Goal: Task Accomplishment & Management: Manage account settings

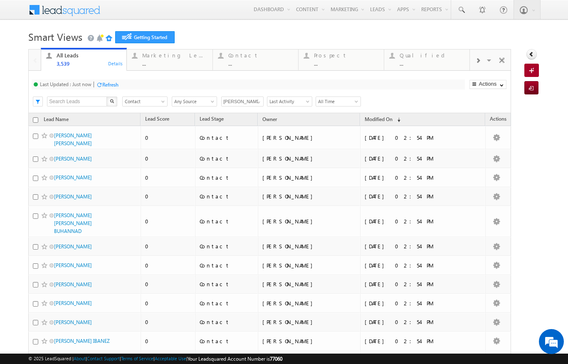
click at [161, 102] on span at bounding box center [164, 103] width 7 height 7
click at [184, 79] on div "Last Updated : Just now Refresh Refreshing... Search X Lead Stage Any Stage Con…" at bounding box center [269, 92] width 483 height 42
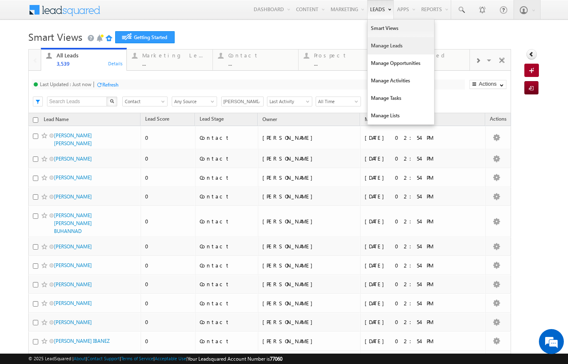
click at [375, 45] on link "Manage Leads" at bounding box center [401, 45] width 67 height 17
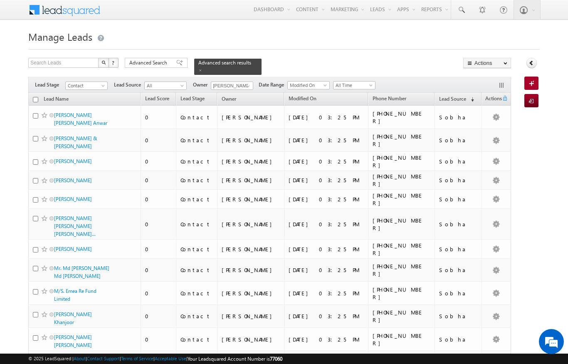
click at [186, 84] on span at bounding box center [183, 87] width 7 height 7
click at [151, 65] on span "Advanced Search" at bounding box center [149, 62] width 40 height 7
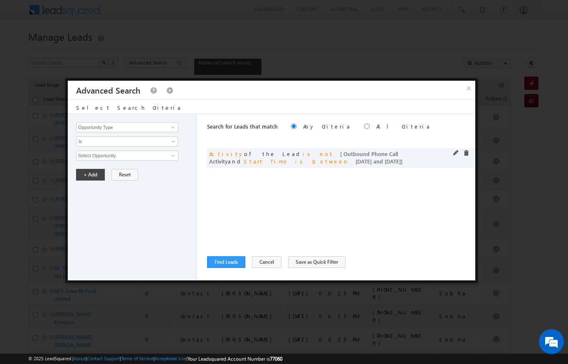
click at [457, 151] on span at bounding box center [457, 153] width 6 height 6
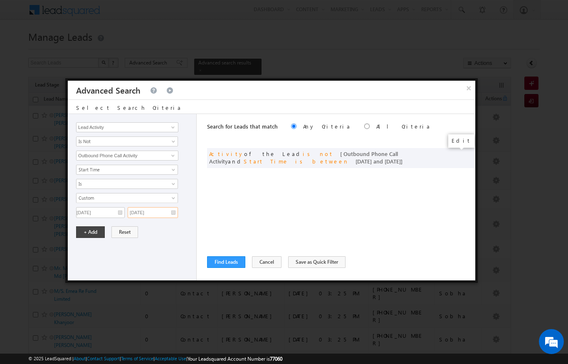
click at [171, 212] on input "23/08/2025" at bounding box center [153, 212] width 50 height 11
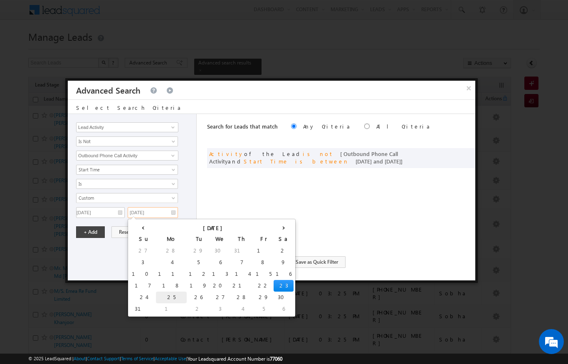
click at [156, 296] on td "25" at bounding box center [171, 298] width 31 height 12
type input "25/08/2025"
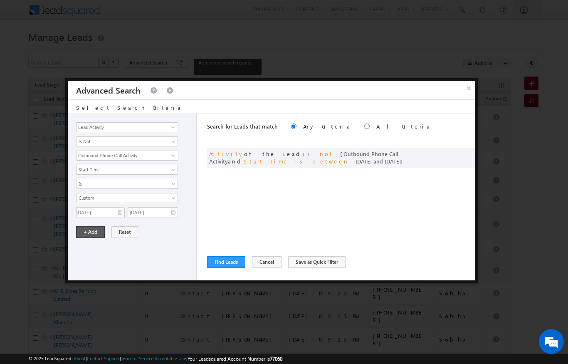
click at [87, 232] on button "+ Add" at bounding box center [90, 232] width 29 height 12
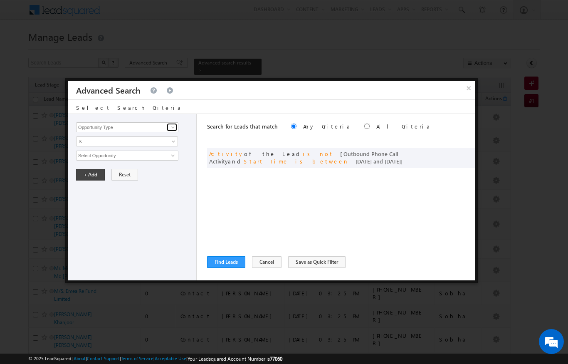
click at [171, 125] on span at bounding box center [173, 127] width 7 height 7
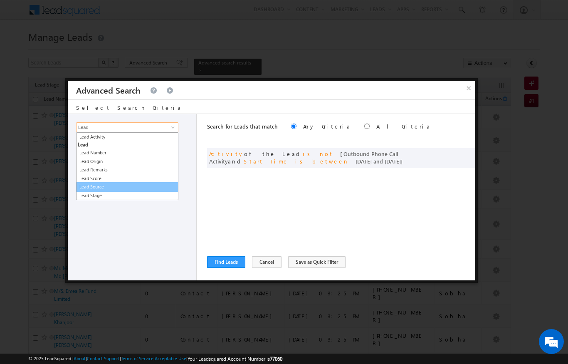
click at [83, 185] on link "Lead Source" at bounding box center [127, 187] width 102 height 10
type input "Lead Source"
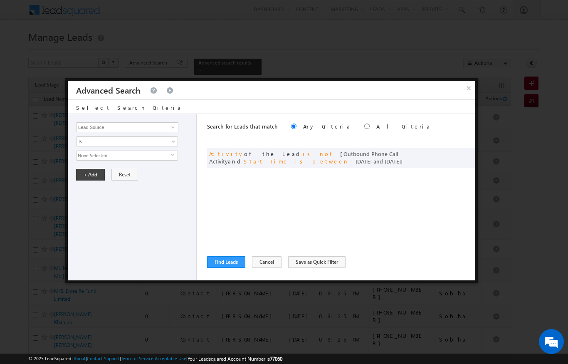
click at [84, 154] on span "None Selected" at bounding box center [124, 155] width 94 height 9
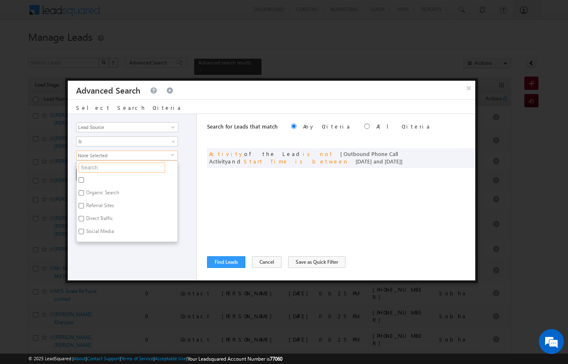
click at [89, 166] on input "text" at bounding box center [122, 168] width 87 height 10
type input "Sobha"
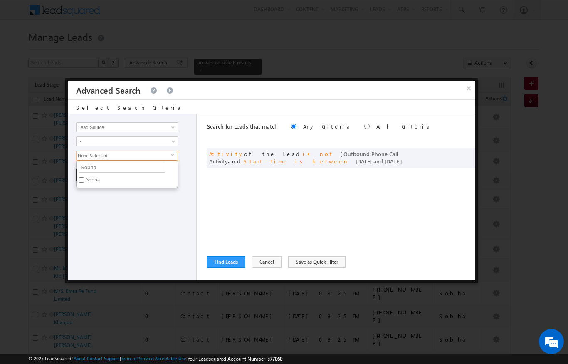
click at [84, 177] on input "Sobha" at bounding box center [81, 179] width 5 height 5
checkbox input "true"
click at [129, 173] on input "Sobha" at bounding box center [122, 168] width 87 height 10
type input "S"
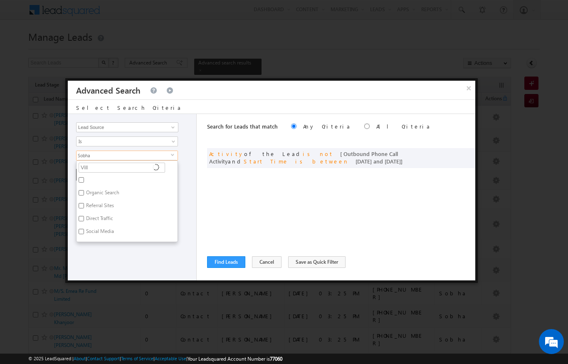
type input "Villa"
click at [105, 202] on label "[GEOGRAPHIC_DATA]" at bounding box center [109, 208] width 65 height 13
click at [84, 205] on input "[GEOGRAPHIC_DATA]" at bounding box center [81, 207] width 5 height 5
checkbox input "true"
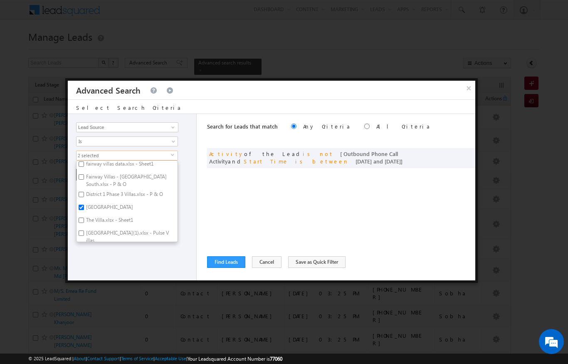
click at [99, 215] on label "The Villa.xlsx - Sheet1" at bounding box center [109, 221] width 65 height 13
click at [84, 218] on input "The Villa.xlsx - Sheet1" at bounding box center [81, 220] width 5 height 5
checkbox input "true"
click at [129, 243] on label "Villa Nova.xlsx - Sheet1" at bounding box center [111, 249] width 69 height 13
click at [84, 245] on input "Villa Nova.xlsx - Sheet1" at bounding box center [81, 247] width 5 height 5
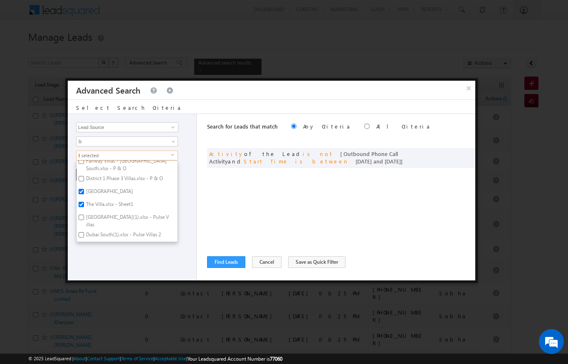
checkbox input "true"
click at [117, 199] on label "FAIRWAY VILLAS .xlsx - Sheet1" at bounding box center [119, 205] width 84 height 13
click at [84, 202] on input "FAIRWAY VILLAS .xlsx - Sheet1" at bounding box center [81, 204] width 5 height 5
checkbox input "true"
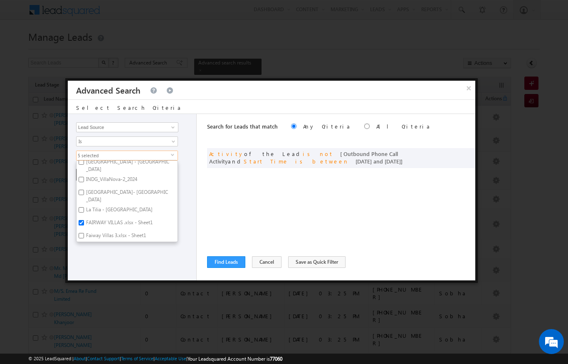
click at [121, 205] on label "La Tilia - [GEOGRAPHIC_DATA]" at bounding box center [119, 211] width 84 height 13
click at [84, 207] on input "La Tilia - [GEOGRAPHIC_DATA]" at bounding box center [81, 209] width 5 height 5
checkbox input "true"
click at [120, 194] on label "INDG_VillaNova-2_2024" at bounding box center [111, 198] width 69 height 13
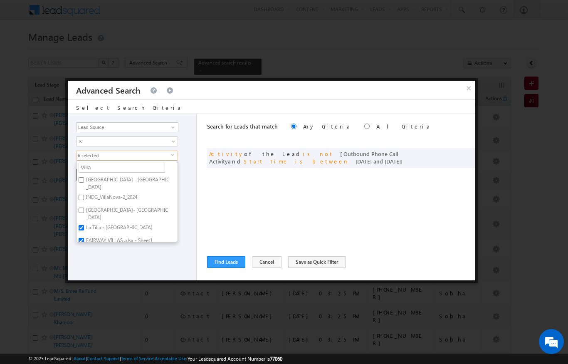
click at [84, 195] on input "INDG_VillaNova-2_2024" at bounding box center [81, 197] width 5 height 5
checkbox input "true"
click at [144, 263] on div "Opportunity Type Lead Activity Task Sales Group Prospect Id Address 1 Address 2…" at bounding box center [132, 197] width 129 height 166
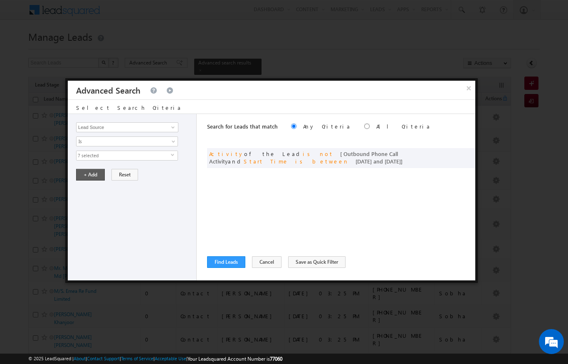
click at [90, 173] on button "+ Add" at bounding box center [90, 175] width 29 height 12
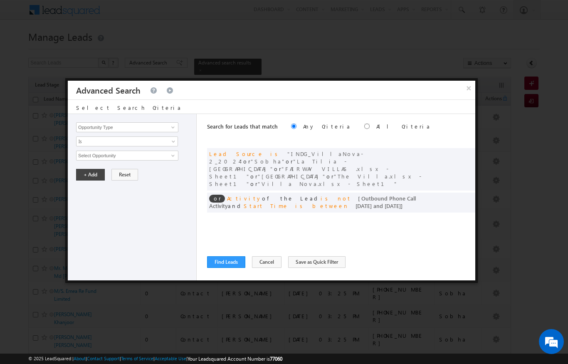
click at [365, 128] on input "radio" at bounding box center [367, 126] width 5 height 5
radio input "true"
click at [228, 258] on button "Find Leads" at bounding box center [226, 262] width 38 height 12
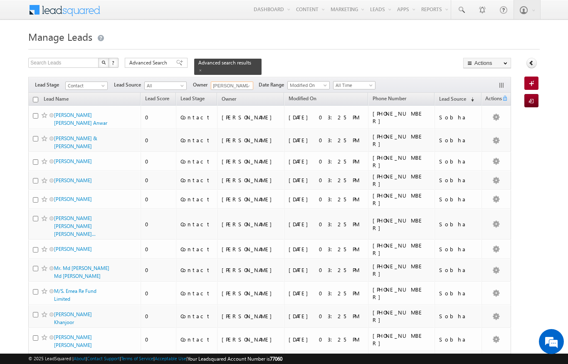
click at [241, 84] on input "[PERSON_NAME]" at bounding box center [232, 86] width 42 height 8
click at [246, 83] on span at bounding box center [248, 86] width 7 height 7
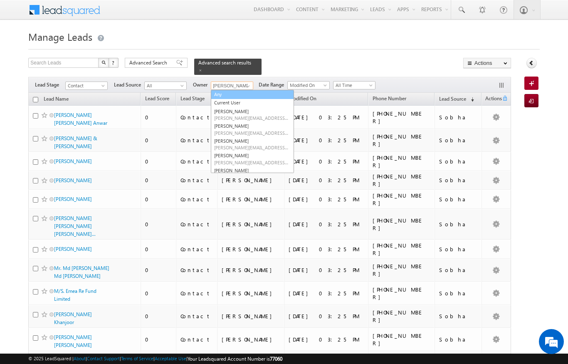
click at [232, 90] on link "Any" at bounding box center [252, 95] width 83 height 10
type input "Any"
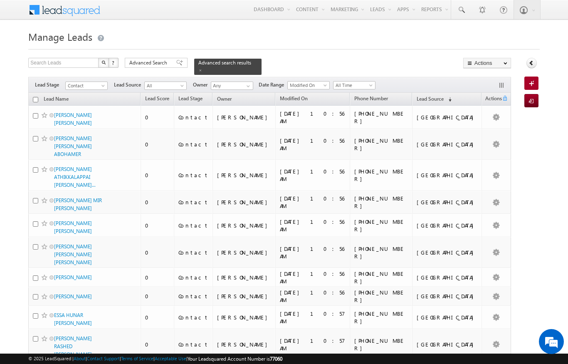
click at [35, 97] on input "checkbox" at bounding box center [35, 99] width 5 height 5
checkbox input "true"
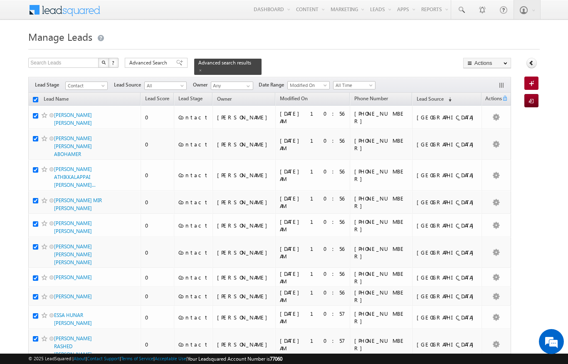
checkbox input "true"
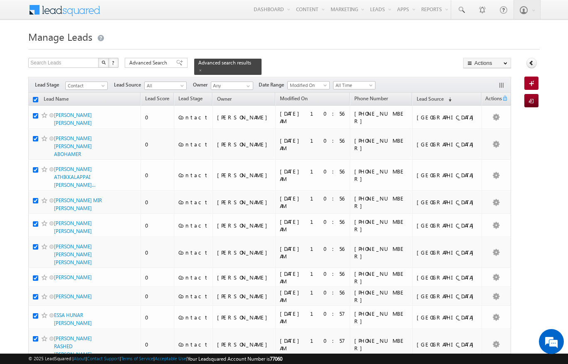
checkbox input "true"
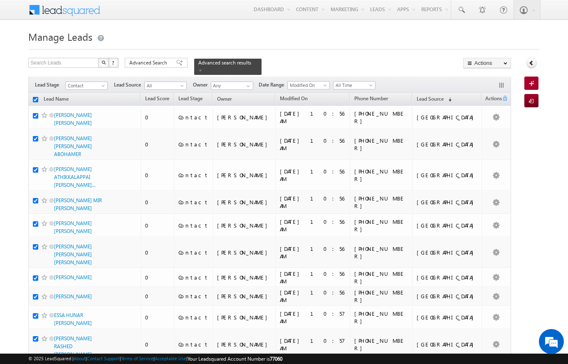
checkbox input "true"
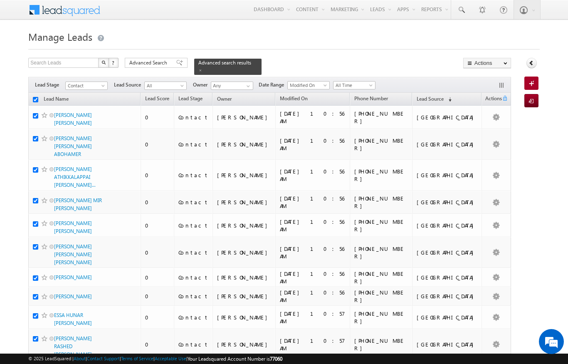
checkbox input "true"
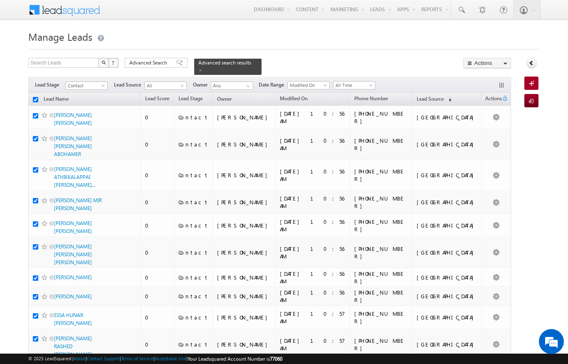
checkbox input "true"
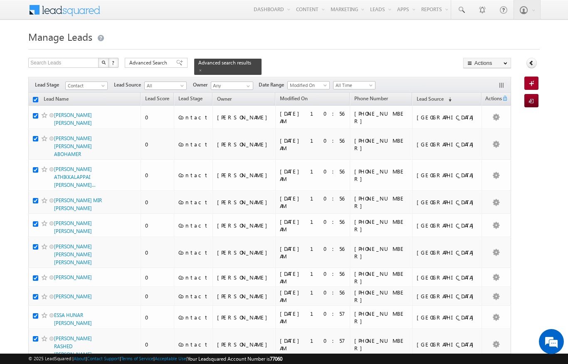
checkbox input "true"
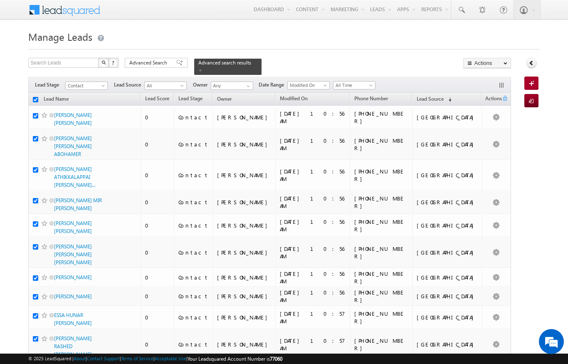
checkbox input "true"
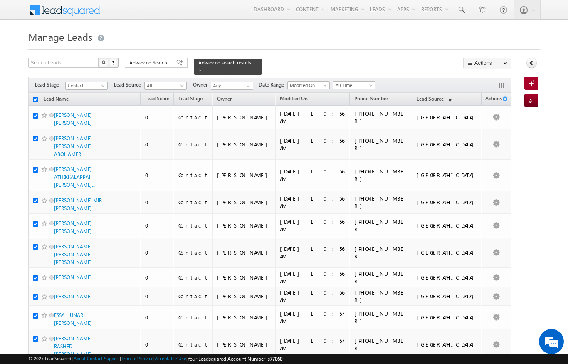
checkbox input "true"
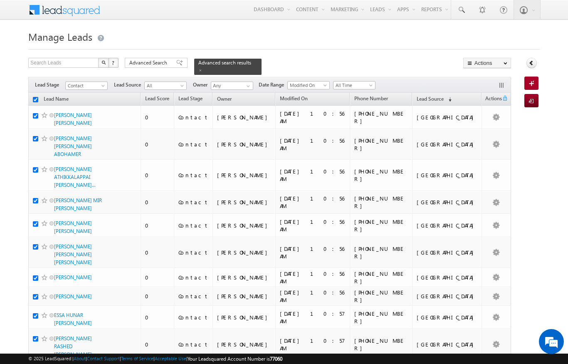
checkbox input "true"
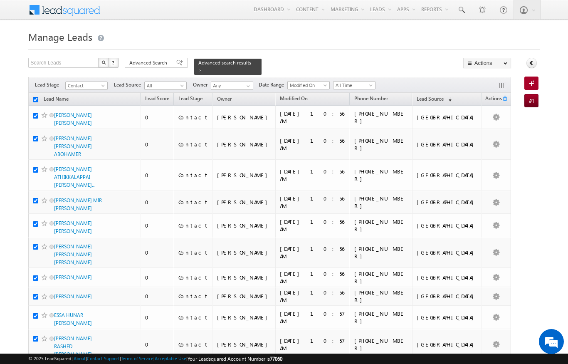
checkbox input "true"
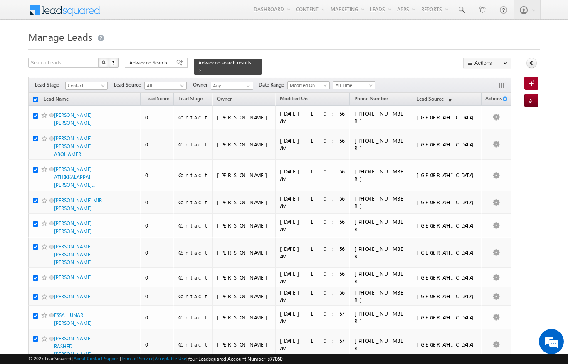
checkbox input "true"
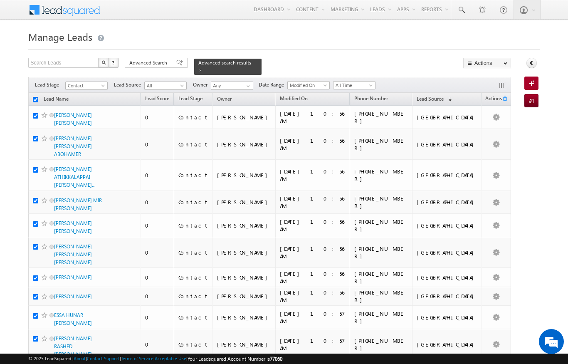
checkbox input "true"
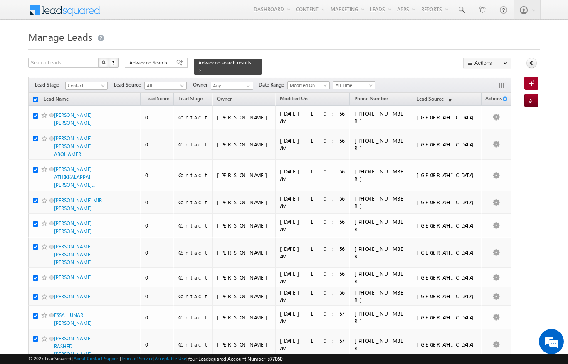
checkbox input "true"
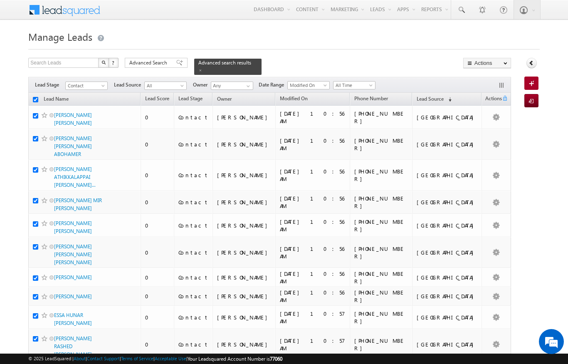
checkbox input "true"
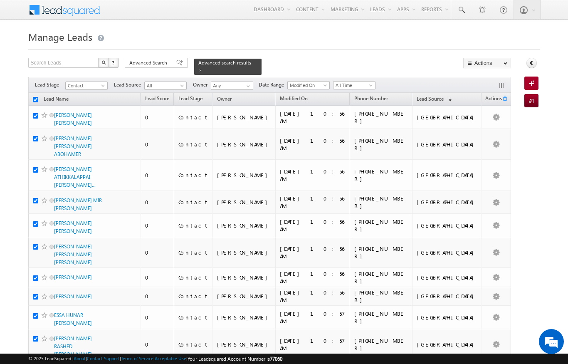
checkbox input "true"
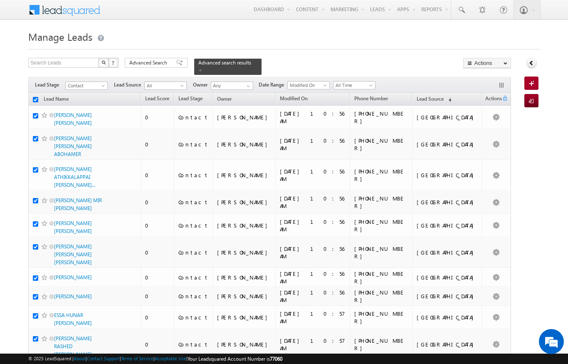
checkbox input "true"
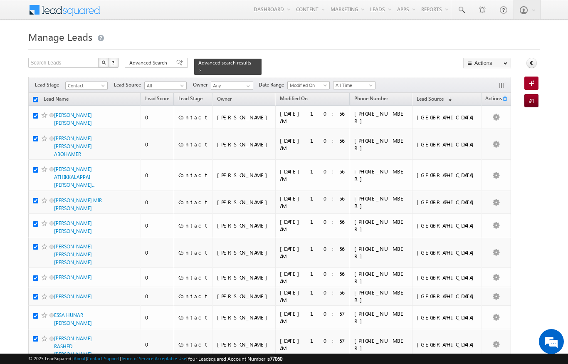
checkbox input "true"
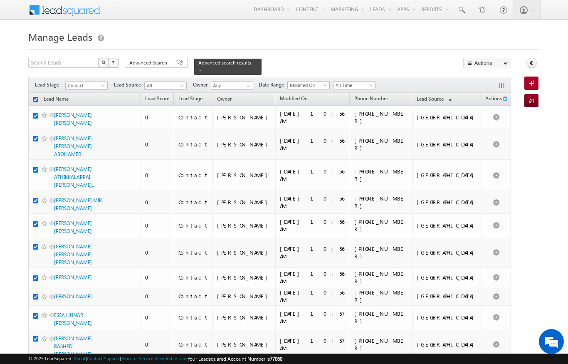
checkbox input "true"
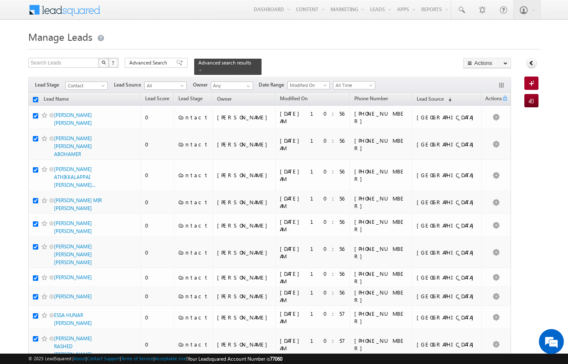
checkbox input "true"
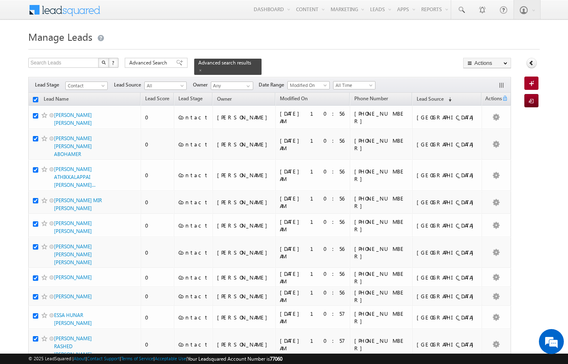
checkbox input "true"
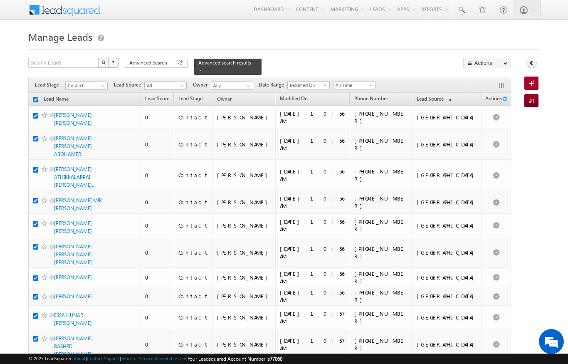
checkbox input "true"
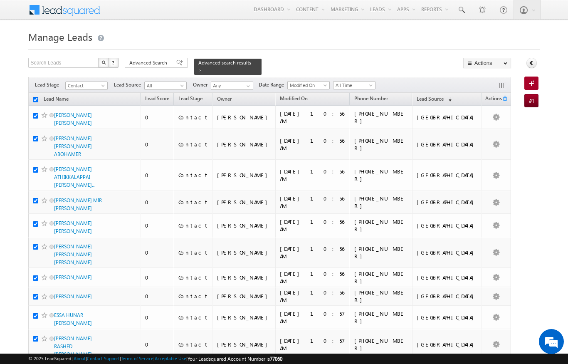
checkbox input "true"
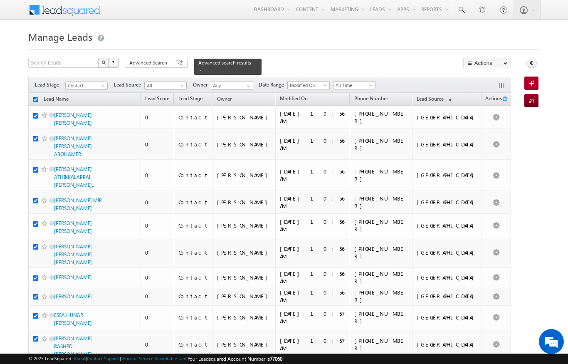
checkbox input "true"
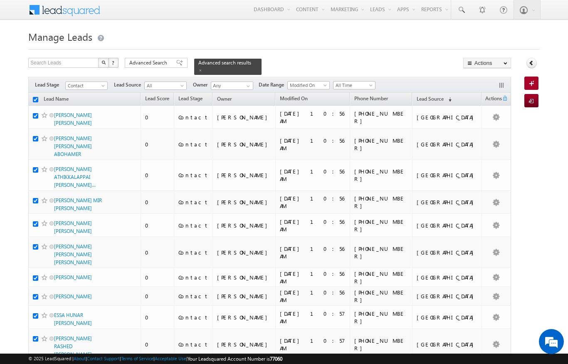
checkbox input "true"
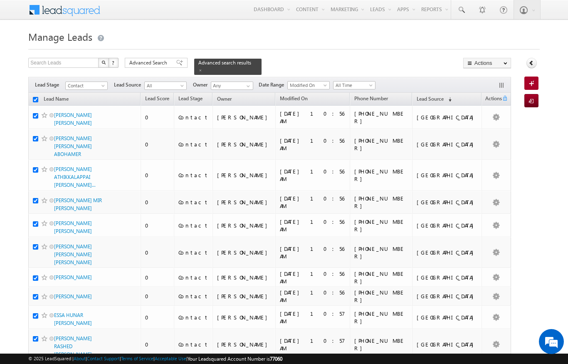
checkbox input "true"
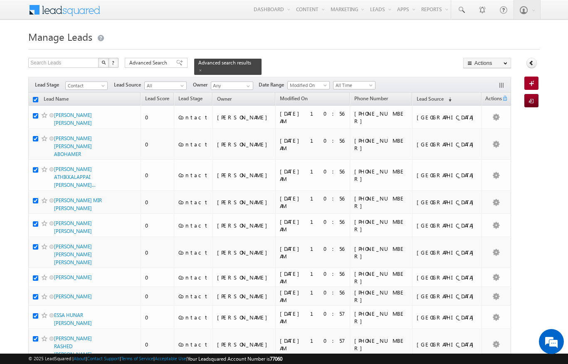
checkbox input "true"
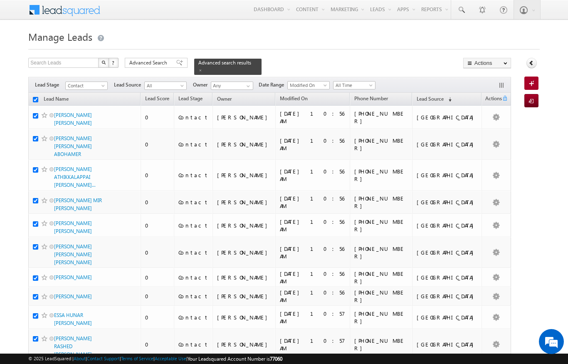
checkbox input "true"
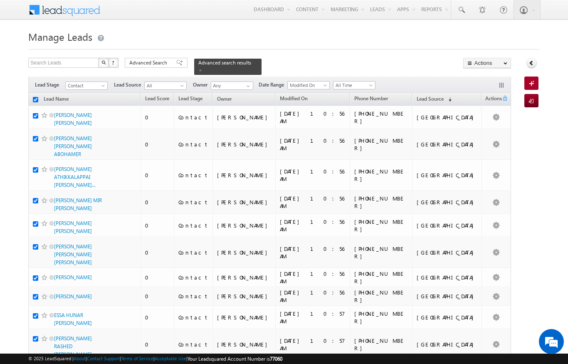
checkbox input "true"
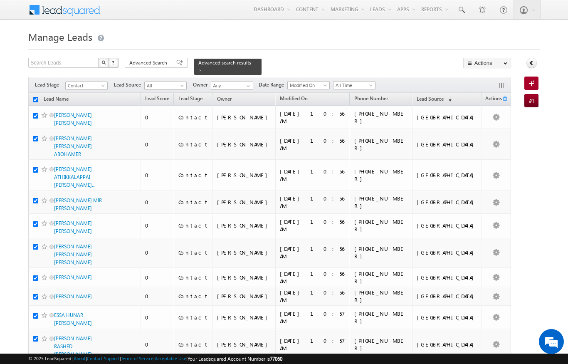
checkbox input "true"
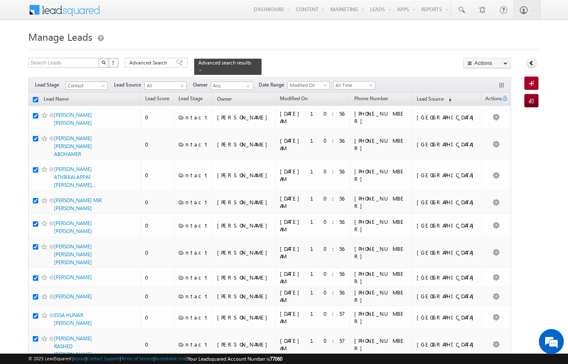
checkbox input "true"
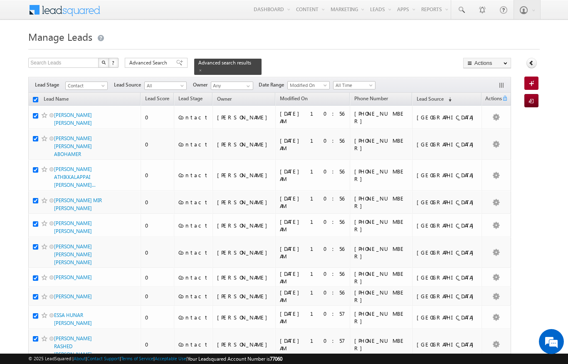
checkbox input "true"
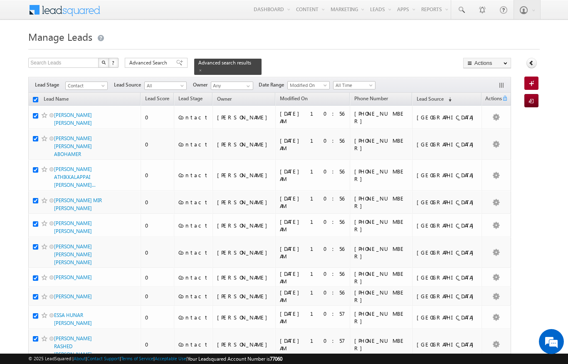
checkbox input "true"
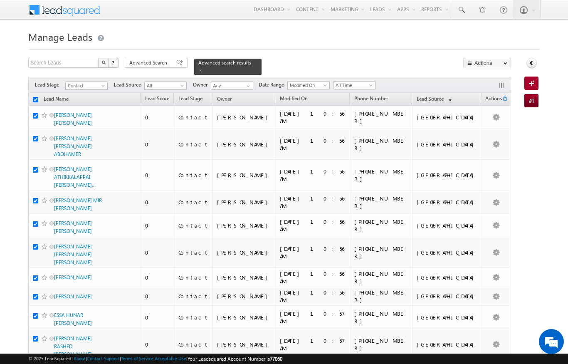
checkbox input "true"
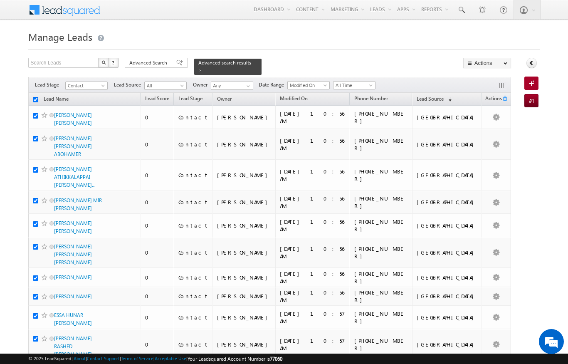
checkbox input "true"
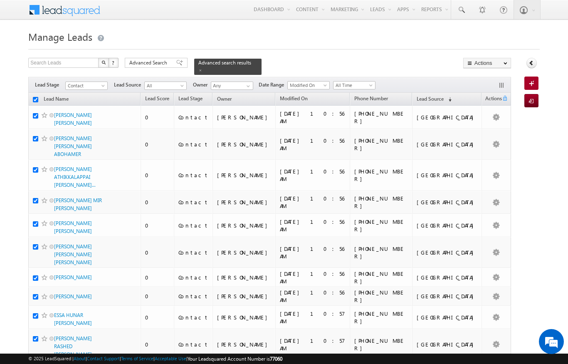
checkbox input "true"
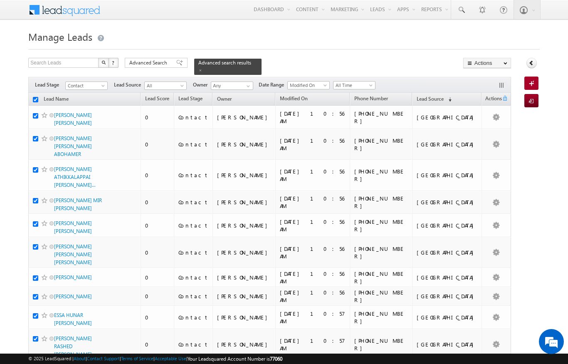
checkbox input "true"
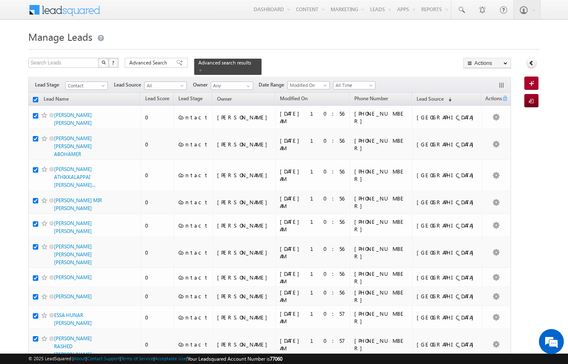
checkbox input "true"
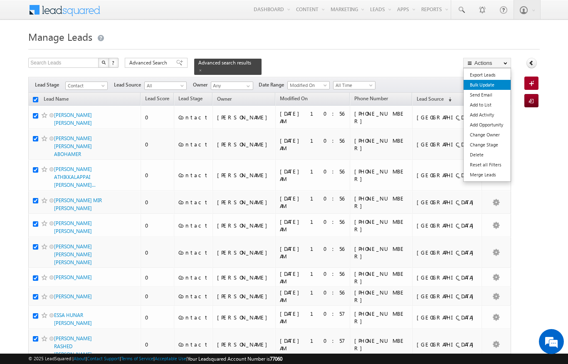
click at [489, 82] on link "Bulk Update" at bounding box center [487, 85] width 47 height 10
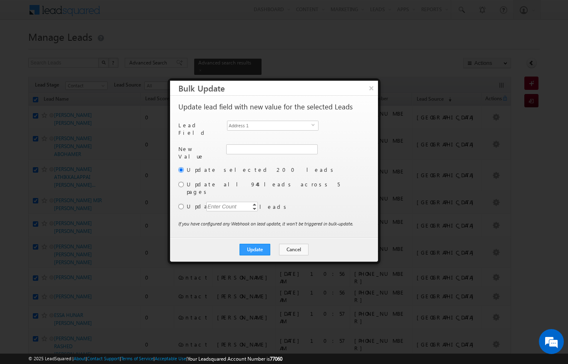
click at [319, 120] on div "Another user is the owner of this account. Update lead field with new value for…" at bounding box center [274, 167] width 190 height 128
click at [308, 123] on span "Address 1" at bounding box center [270, 125] width 84 height 9
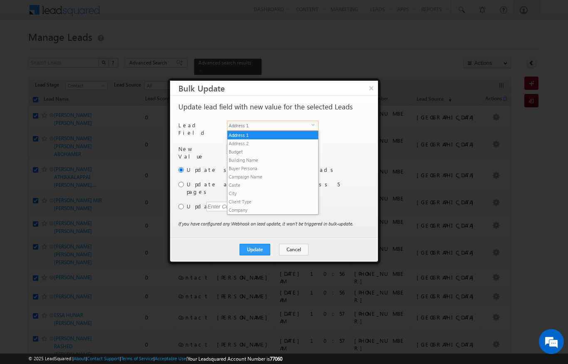
scroll to position [317, 0]
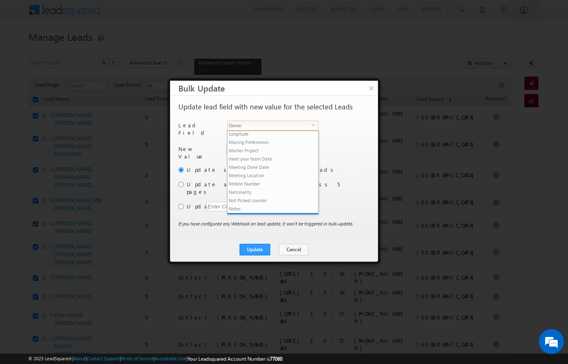
click at [253, 213] on li "Owner" at bounding box center [273, 217] width 91 height 8
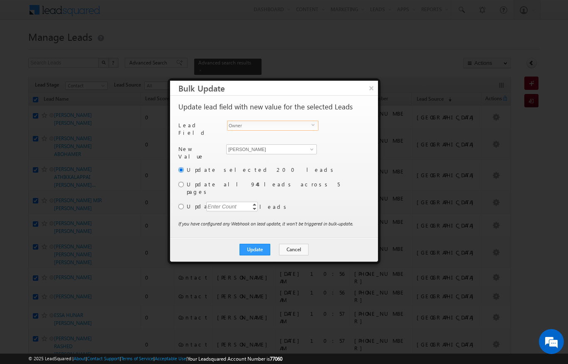
click at [191, 181] on label "Update all 944 leads across 5 pages" at bounding box center [277, 188] width 181 height 15
click at [189, 181] on label "Update all 944 leads across 5 pages" at bounding box center [277, 188] width 181 height 15
click at [176, 181] on div "Another user is the owner of this account. Update lead field with new value for…" at bounding box center [274, 167] width 208 height 142
click at [179, 183] on input "radio" at bounding box center [181, 184] width 5 height 5
click at [183, 187] on div "Update selected 200 leads Update all 944 leads across 5 pages Update Enter Coun…" at bounding box center [274, 193] width 190 height 54
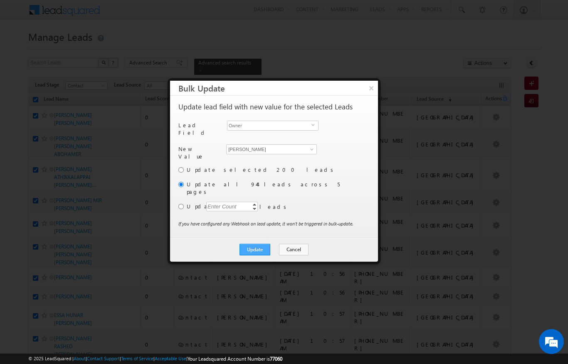
click at [263, 244] on button "Update" at bounding box center [255, 250] width 31 height 12
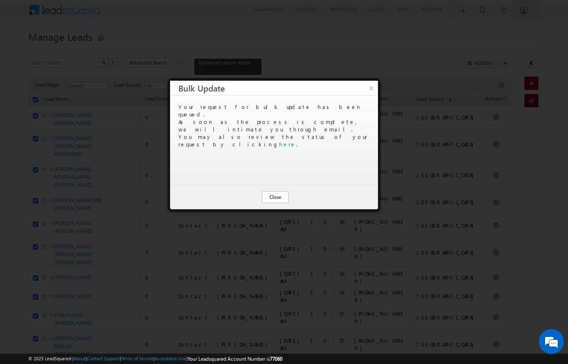
click at [278, 196] on button "Close" at bounding box center [275, 197] width 27 height 12
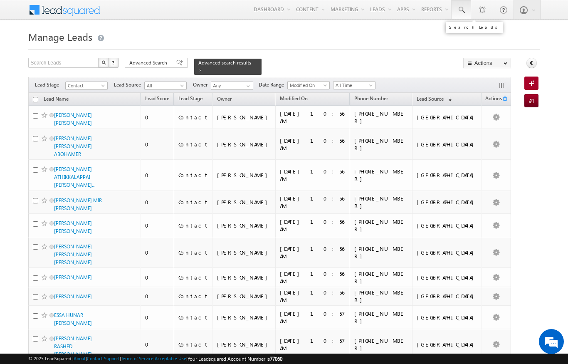
click at [463, 9] on span at bounding box center [461, 10] width 8 height 8
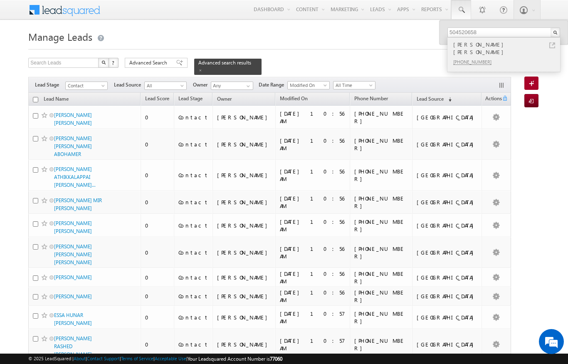
click at [552, 45] on link at bounding box center [553, 45] width 6 height 6
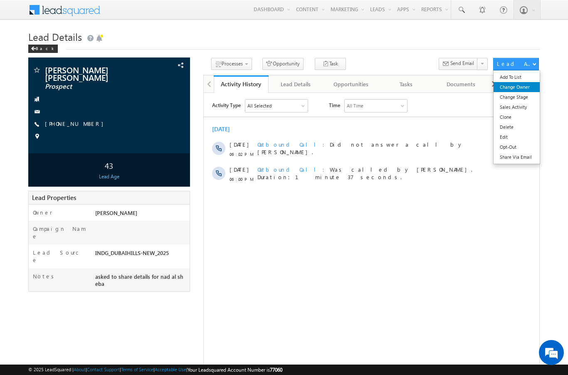
click at [525, 86] on link "Change Owner" at bounding box center [517, 87] width 46 height 10
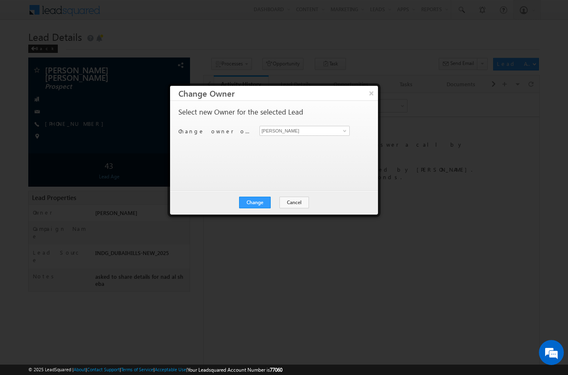
click at [335, 122] on div "Select new Owner for the selected Lead Change owner of 1 lead to Niraj Upadhyay…" at bounding box center [274, 141] width 190 height 67
click at [338, 135] on input "[PERSON_NAME]" at bounding box center [305, 131] width 90 height 10
click at [306, 147] on span "aswathi.ezhunamannil@indglobal.ae" at bounding box center [300, 147] width 75 height 6
type input "[PERSON_NAME]"
click at [255, 207] on button "Change" at bounding box center [255, 202] width 32 height 12
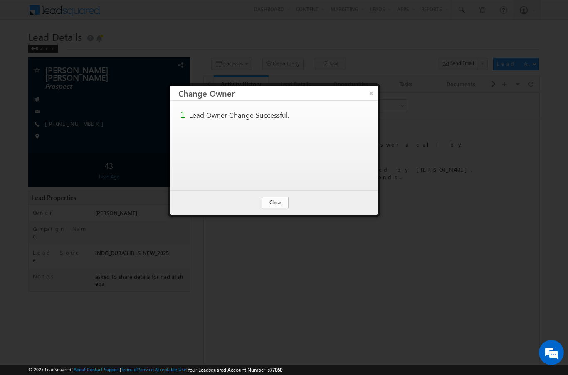
click at [275, 200] on button "Close" at bounding box center [275, 202] width 27 height 12
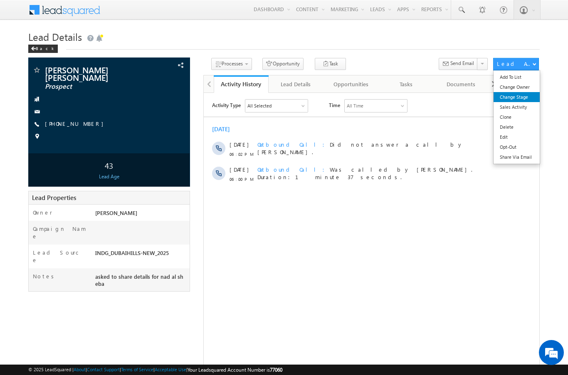
click at [527, 100] on link "Change Stage" at bounding box center [517, 97] width 46 height 10
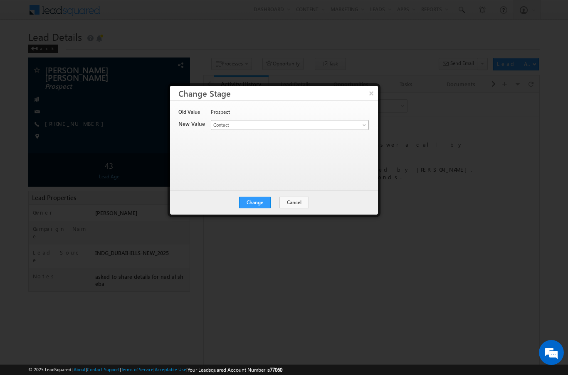
click at [343, 126] on link "Contact" at bounding box center [290, 125] width 158 height 10
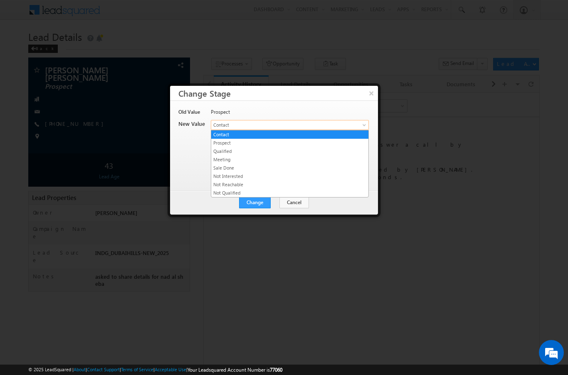
click at [226, 152] on link "Qualified" at bounding box center [289, 150] width 157 height 7
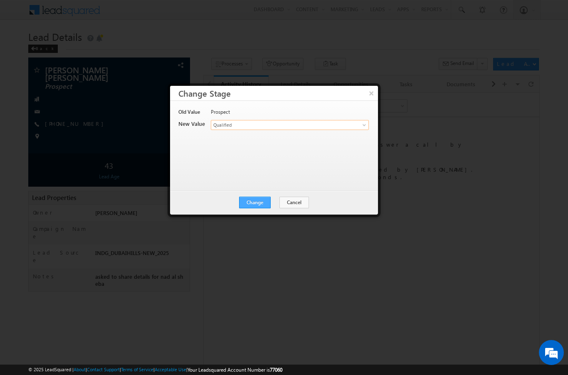
click at [261, 201] on button "Change" at bounding box center [255, 202] width 32 height 12
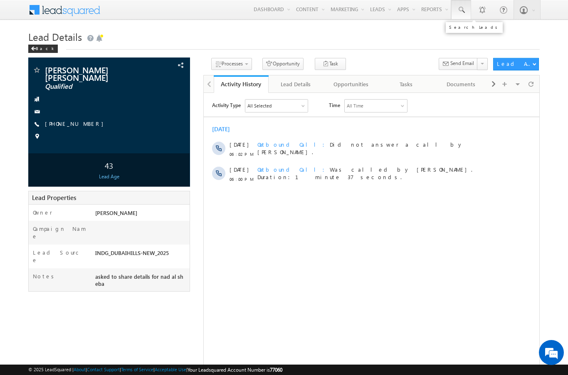
click at [463, 10] on span at bounding box center [461, 10] width 8 height 8
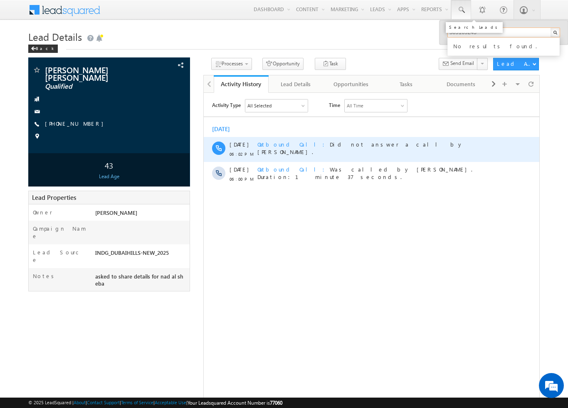
type input "509169245"
click at [507, 136] on div "[DATE] 06:02 PM Outbound Call Did not answer a call by [PERSON_NAME]." at bounding box center [371, 148] width 336 height 25
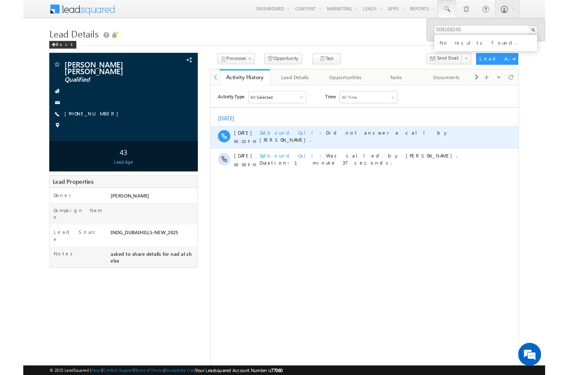
scroll to position [33, 0]
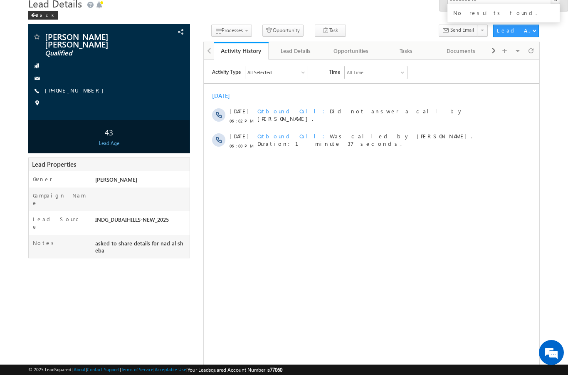
click at [37, 9] on span "Lead Details" at bounding box center [55, 3] width 54 height 13
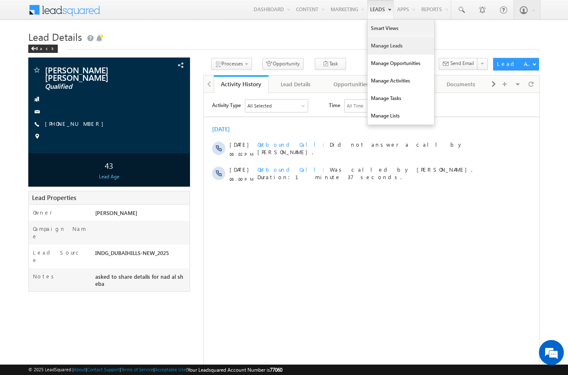
click at [391, 47] on link "Manage Leads" at bounding box center [401, 45] width 67 height 17
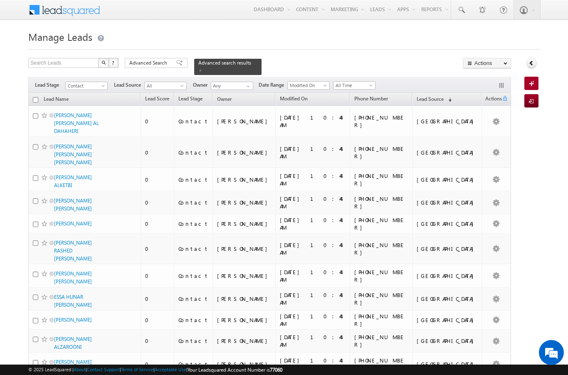
click at [182, 82] on span "All" at bounding box center [165, 85] width 40 height 7
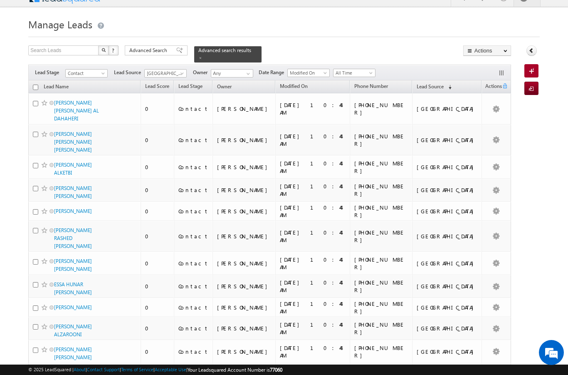
scroll to position [0, 0]
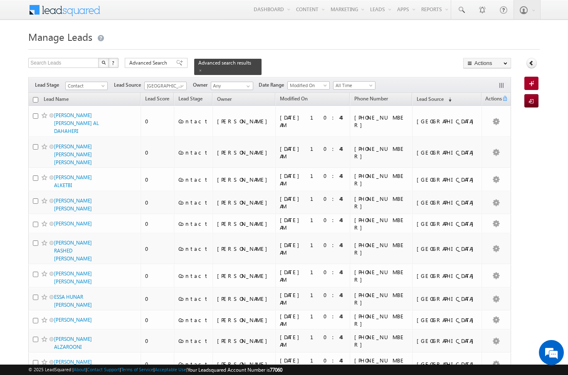
click at [31, 96] on th "Lead Name" at bounding box center [84, 99] width 112 height 13
click at [33, 97] on input "checkbox" at bounding box center [35, 99] width 5 height 5
checkbox input "true"
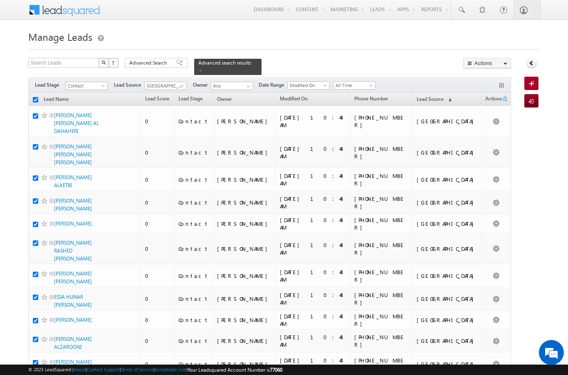
checkbox input "true"
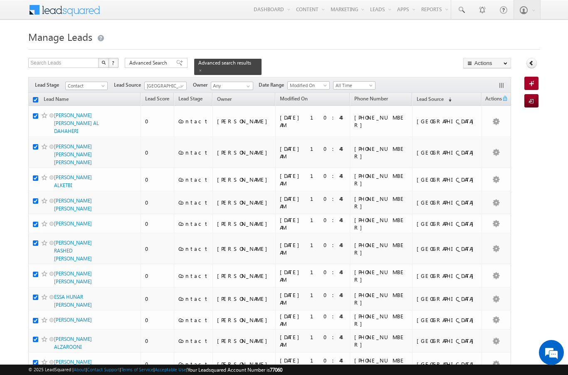
checkbox input "true"
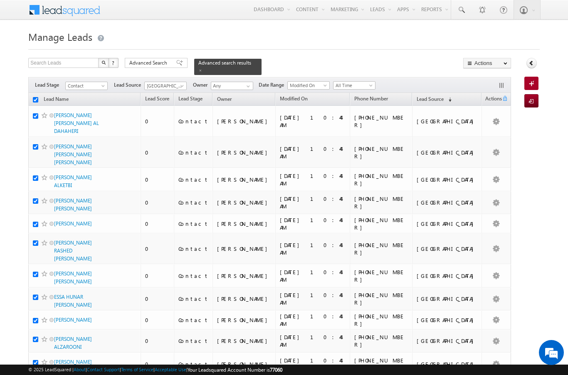
checkbox input "true"
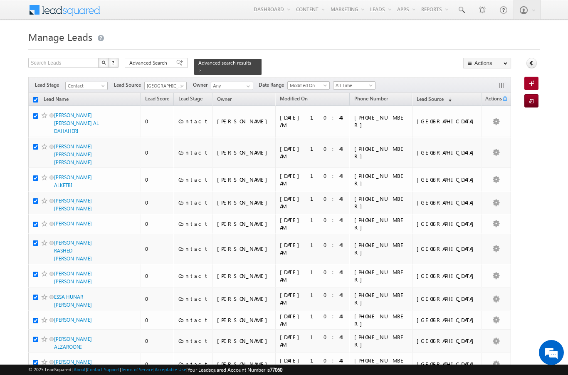
checkbox input "true"
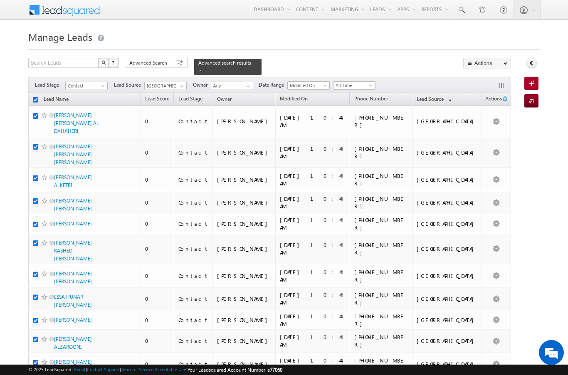
checkbox input "true"
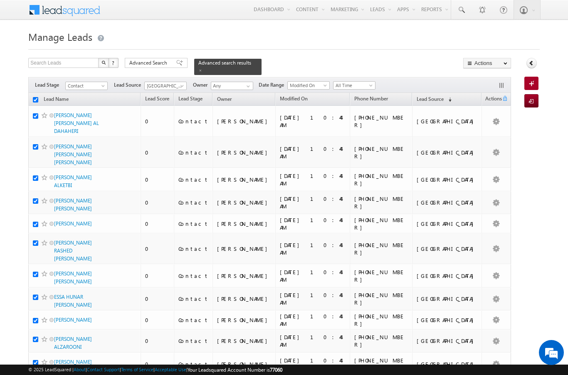
checkbox input "true"
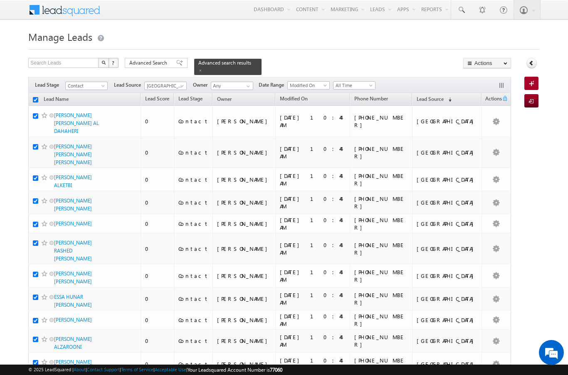
checkbox input "true"
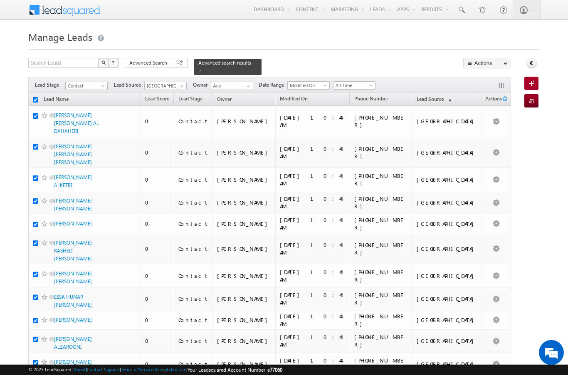
checkbox input "true"
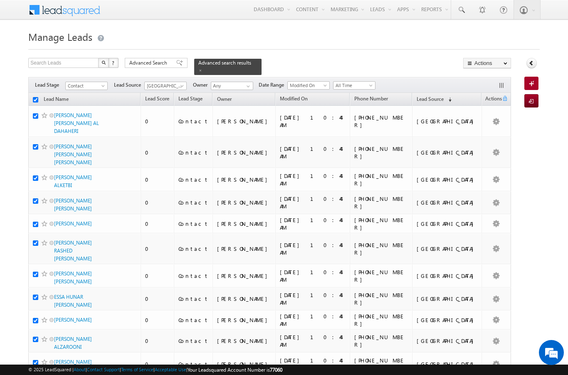
checkbox input "true"
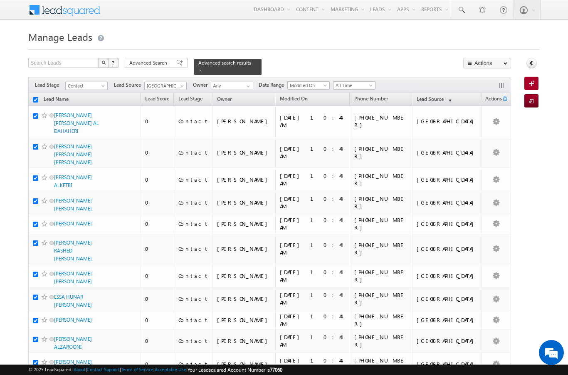
checkbox input "true"
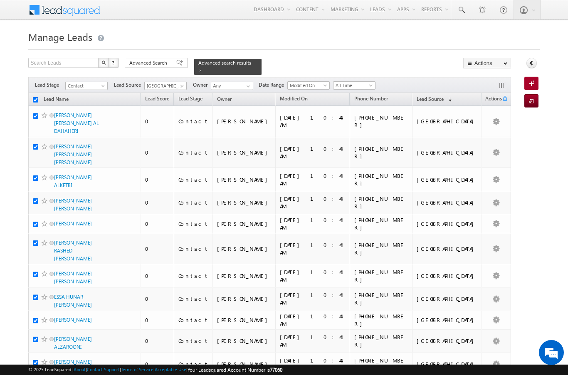
checkbox input "true"
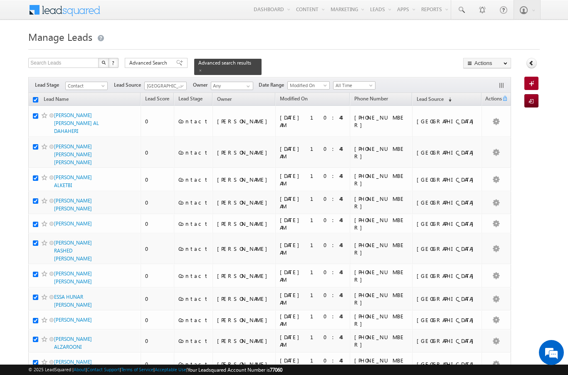
checkbox input "true"
click at [179, 82] on span "[GEOGRAPHIC_DATA]" at bounding box center [165, 85] width 40 height 7
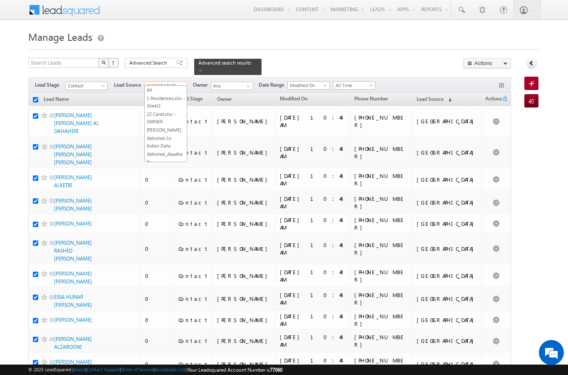
click at [152, 89] on link "All" at bounding box center [166, 89] width 42 height 7
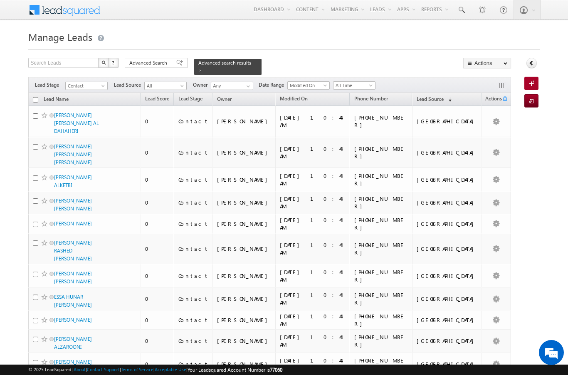
click at [33, 98] on th "Lead Name" at bounding box center [84, 99] width 112 height 13
click at [36, 97] on input "checkbox" at bounding box center [35, 99] width 5 height 5
checkbox input "true"
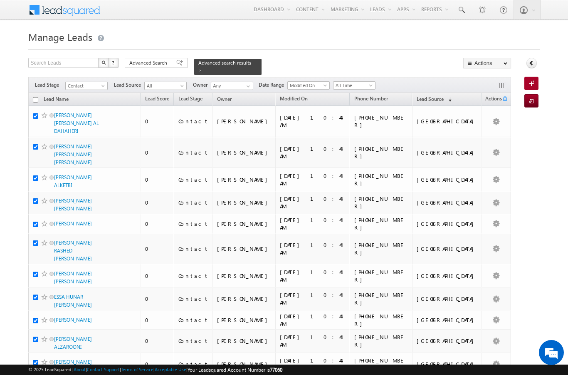
checkbox input "true"
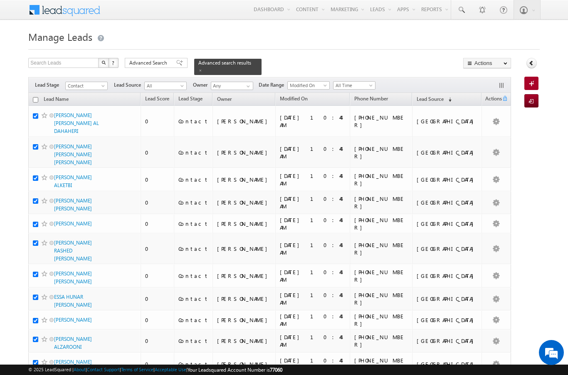
checkbox input "true"
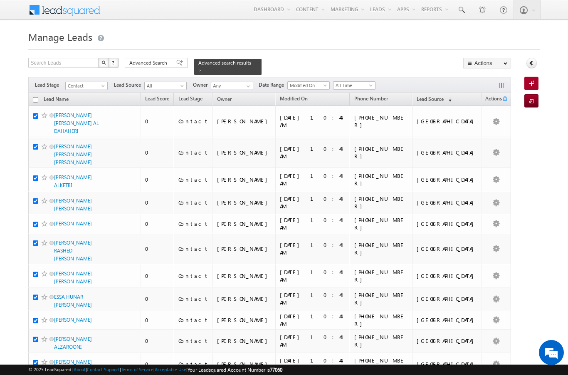
checkbox input "true"
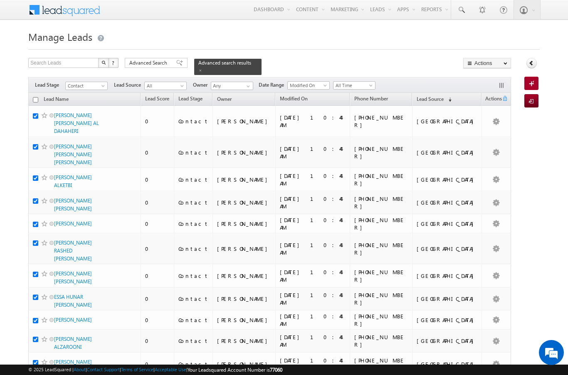
checkbox input "true"
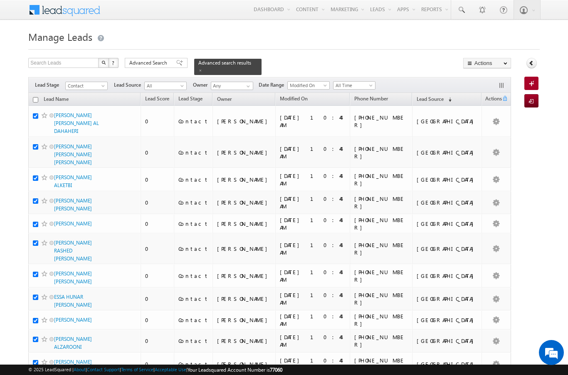
checkbox input "true"
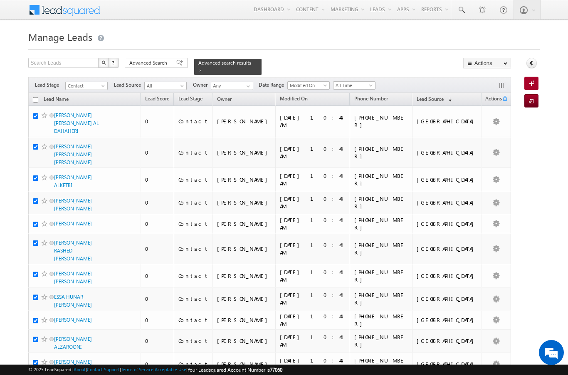
checkbox input "true"
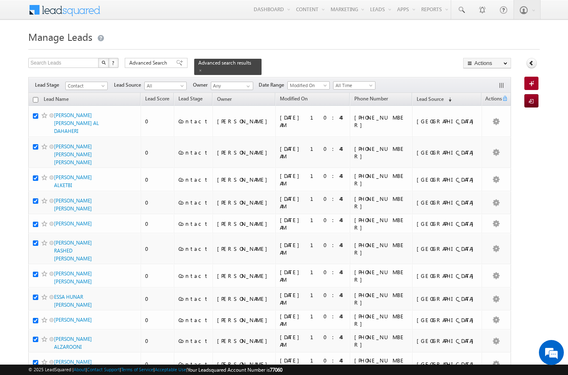
checkbox input "true"
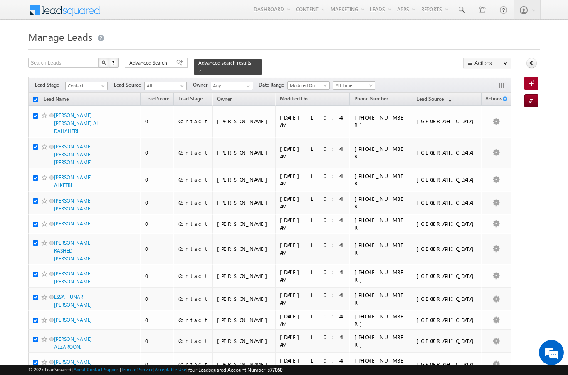
checkbox input "true"
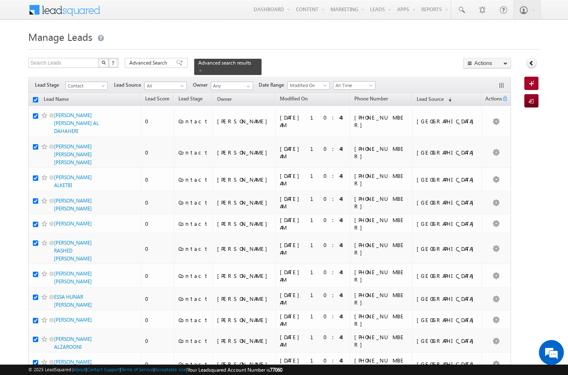
checkbox input "true"
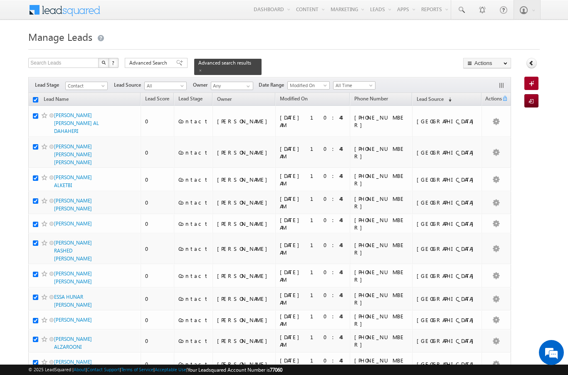
checkbox input "true"
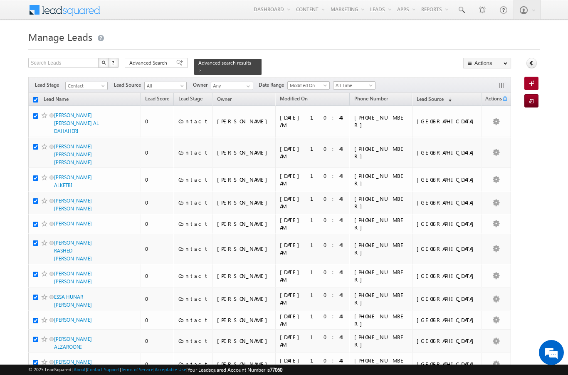
checkbox input "true"
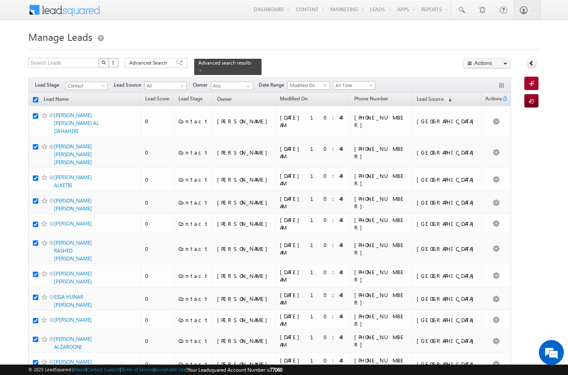
checkbox input "true"
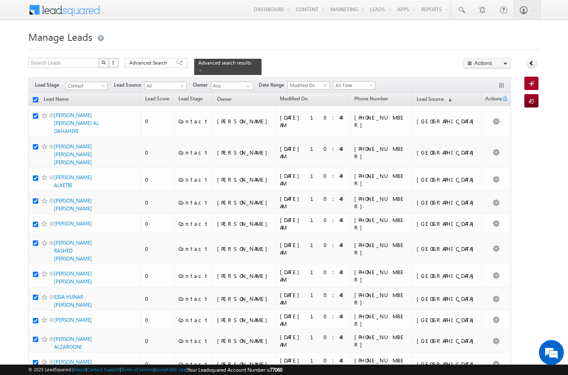
checkbox input "true"
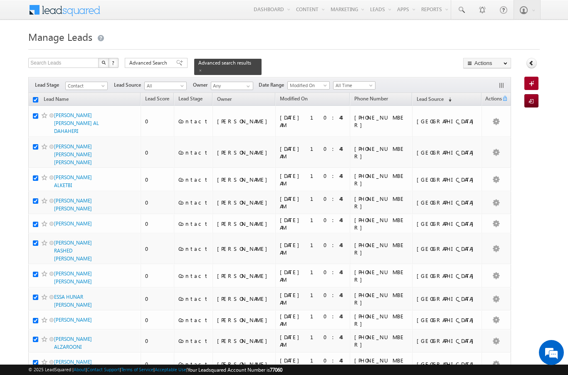
checkbox input "true"
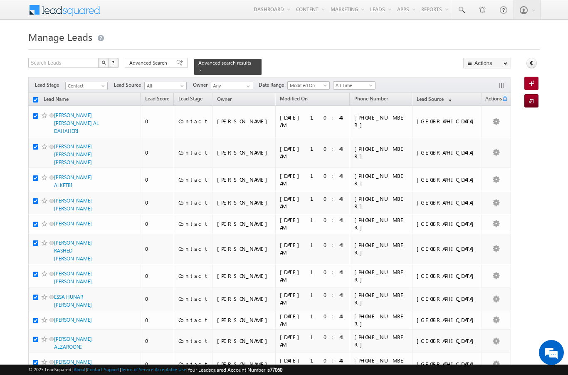
checkbox input "true"
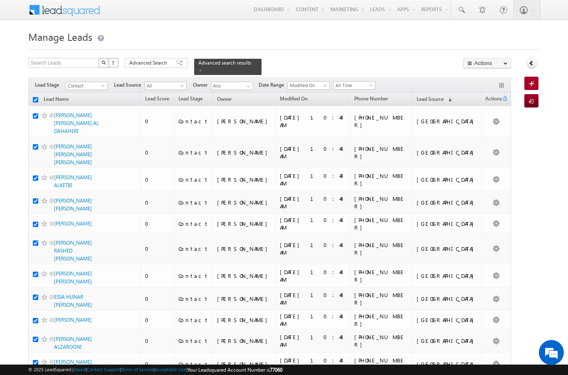
checkbox input "true"
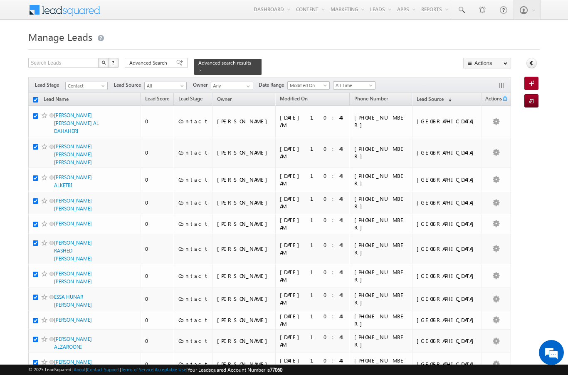
checkbox input "true"
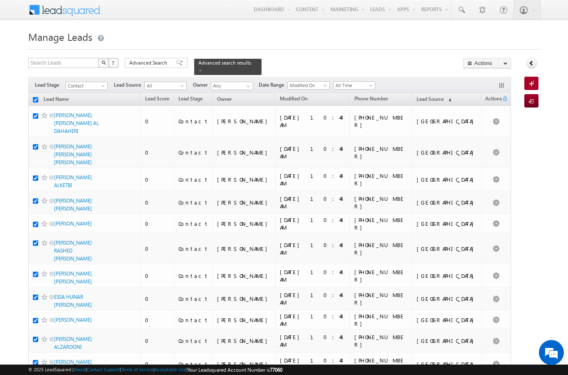
checkbox input "true"
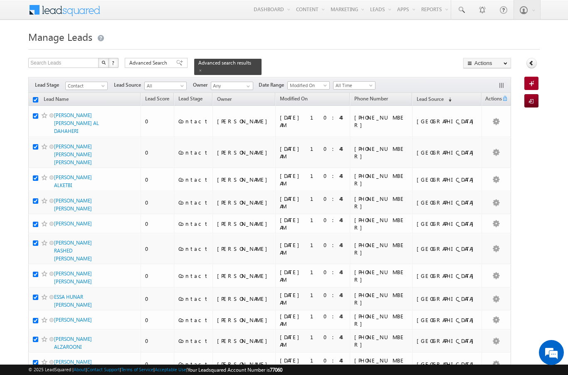
checkbox input "true"
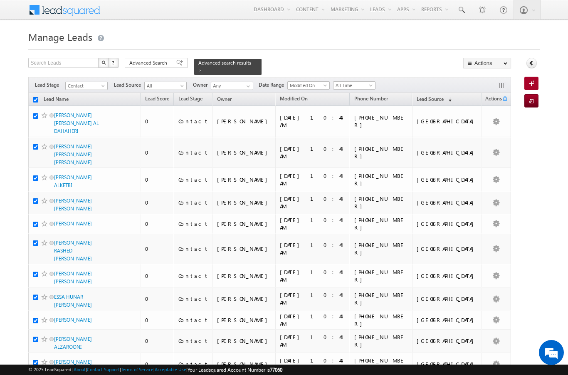
checkbox input "true"
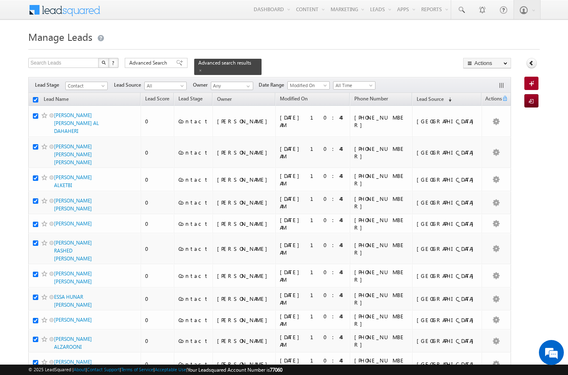
checkbox input "true"
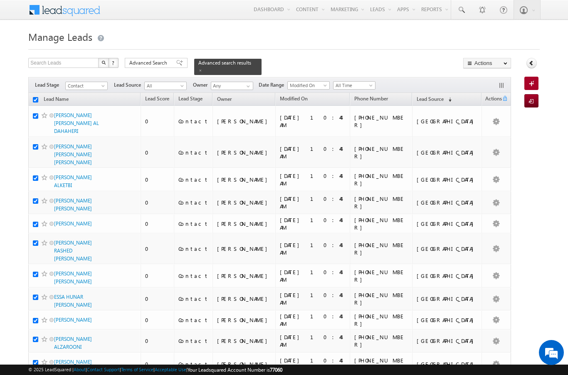
checkbox input "true"
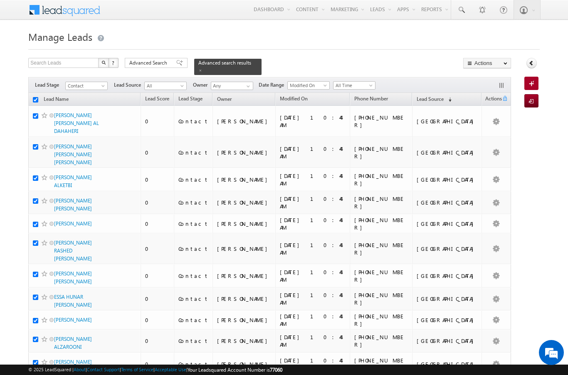
checkbox input "true"
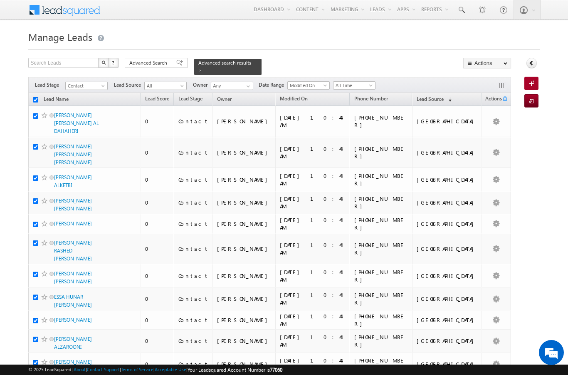
checkbox input "true"
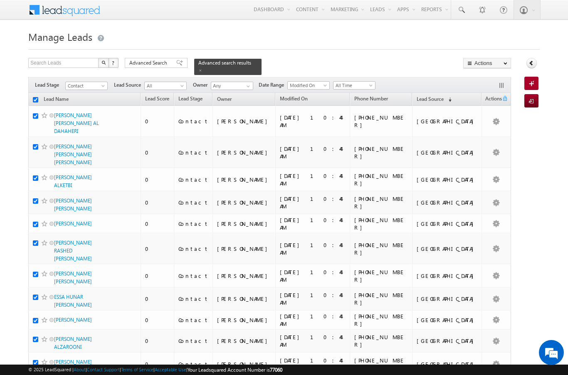
checkbox input "true"
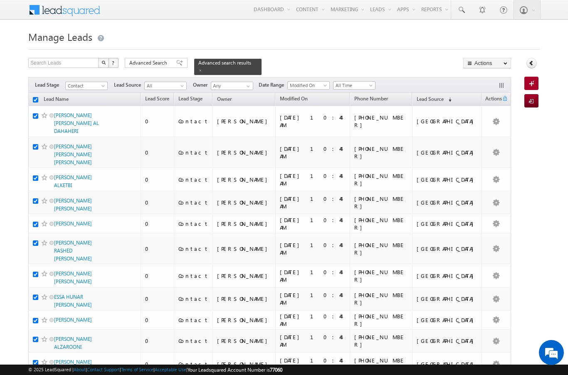
checkbox input "true"
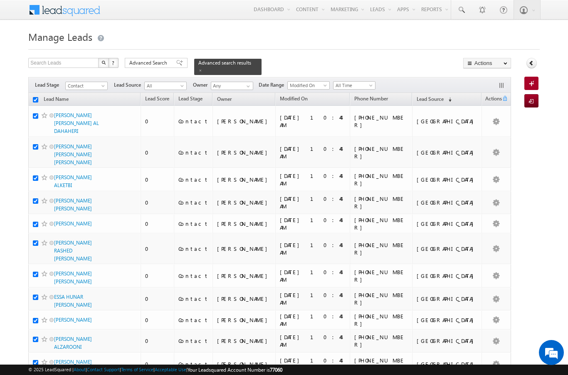
checkbox input "true"
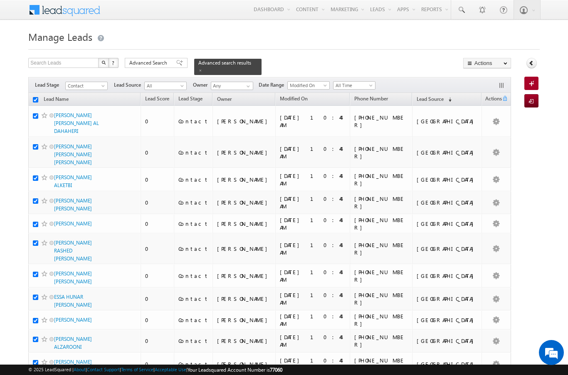
checkbox input "true"
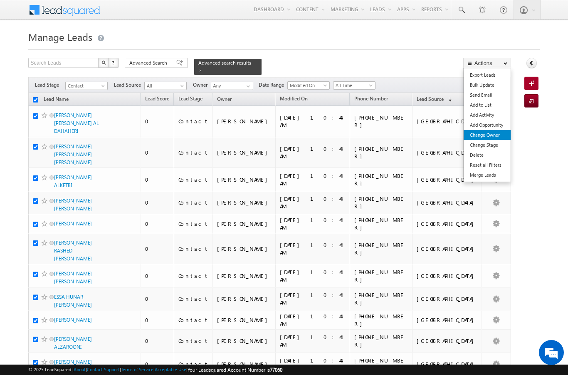
click at [494, 130] on link "Change Owner" at bounding box center [487, 135] width 47 height 10
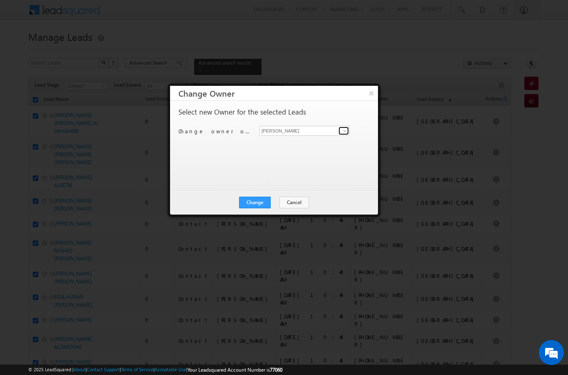
click at [341, 133] on link at bounding box center [344, 131] width 10 height 8
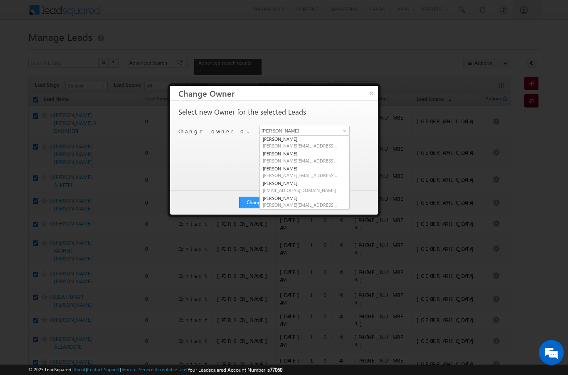
scroll to position [45, 0]
click at [316, 166] on link "Ekta Verhani ekta.verhani@indglobal.ae" at bounding box center [305, 173] width 90 height 16
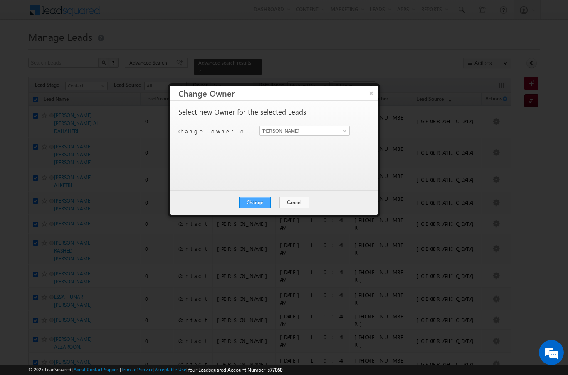
click at [259, 202] on button "Change" at bounding box center [255, 202] width 32 height 12
click at [284, 199] on button "Close" at bounding box center [275, 202] width 27 height 12
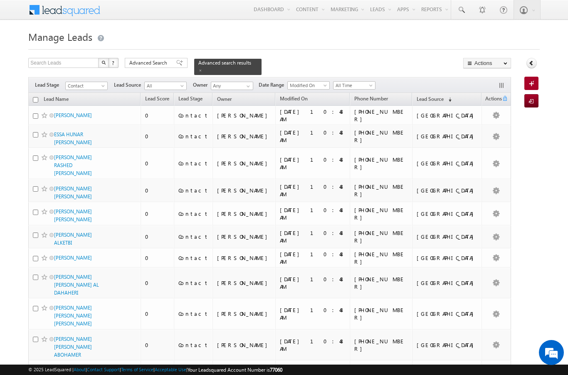
click at [36, 97] on input "checkbox" at bounding box center [35, 99] width 5 height 5
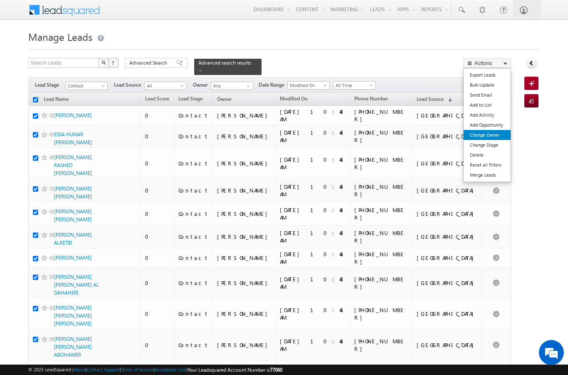
click at [496, 138] on link "Change Owner" at bounding box center [487, 135] width 47 height 10
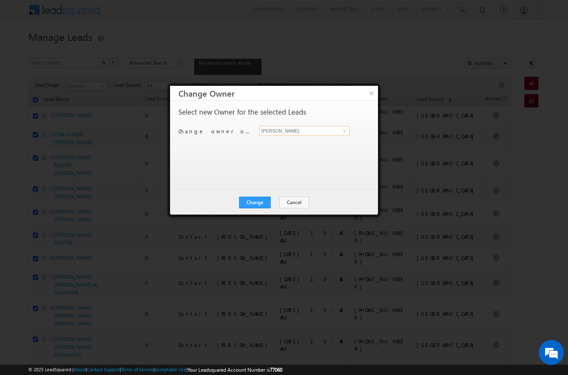
click at [333, 130] on input "[PERSON_NAME]" at bounding box center [305, 131] width 90 height 10
click at [341, 131] on link at bounding box center [344, 131] width 10 height 8
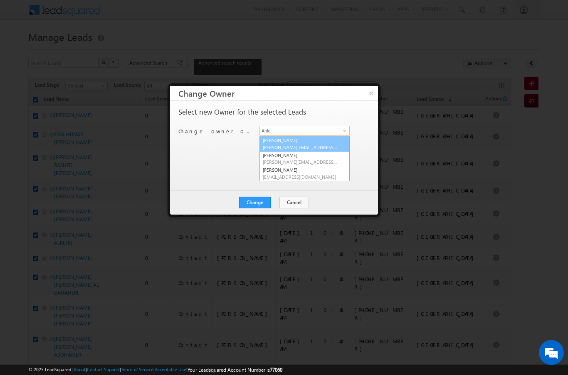
click at [292, 143] on link "[PERSON_NAME] [PERSON_NAME][EMAIL_ADDRESS][DOMAIN_NAME]" at bounding box center [305, 144] width 90 height 16
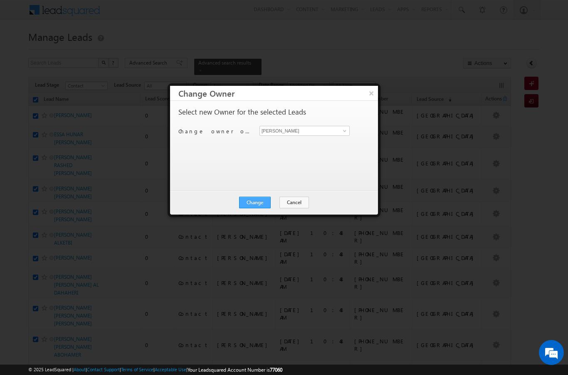
click at [260, 205] on button "Change" at bounding box center [255, 202] width 32 height 12
click at [284, 204] on button "Close" at bounding box center [275, 202] width 27 height 12
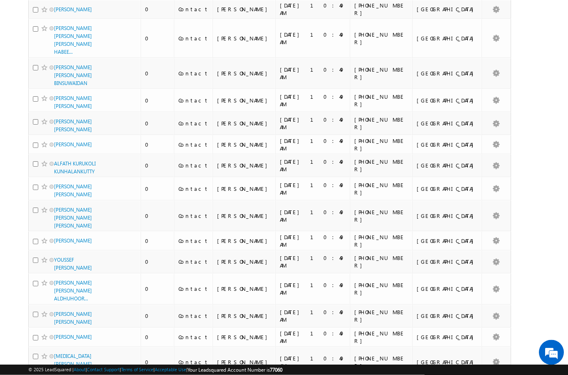
scroll to position [0, 0]
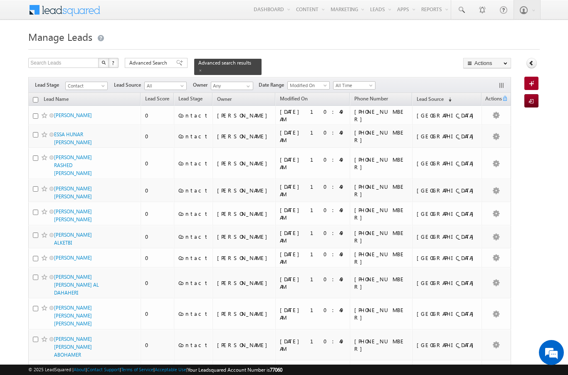
click at [34, 97] on input "checkbox" at bounding box center [35, 99] width 5 height 5
checkbox input "true"
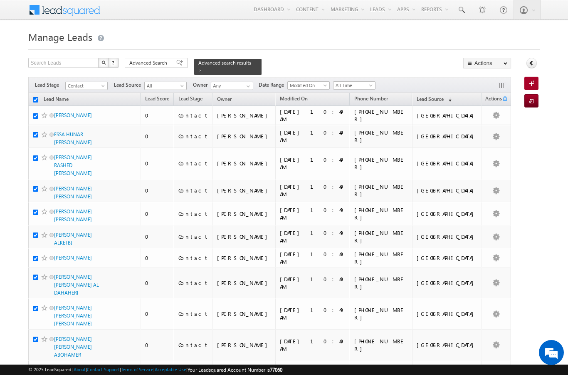
checkbox input "true"
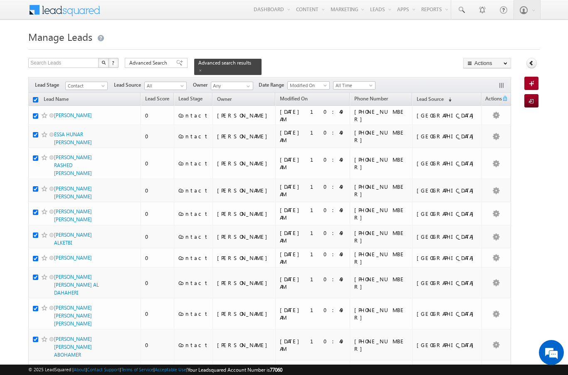
checkbox input "true"
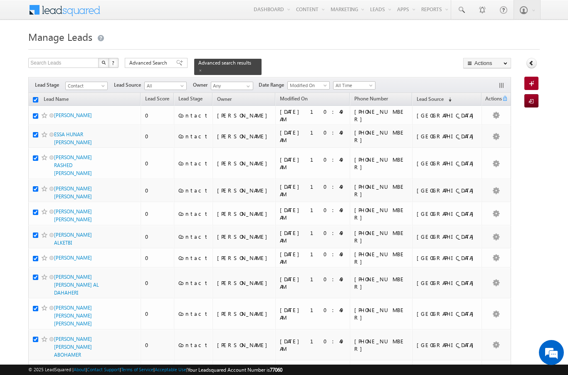
checkbox input "true"
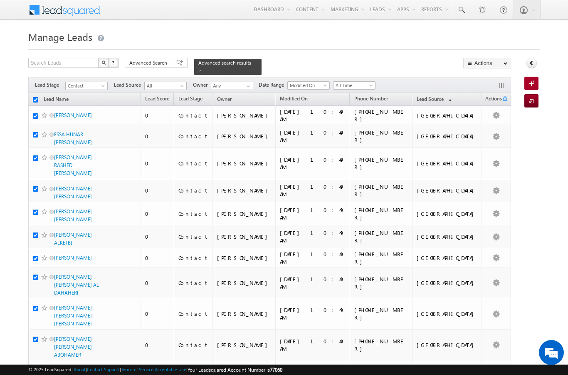
checkbox input "true"
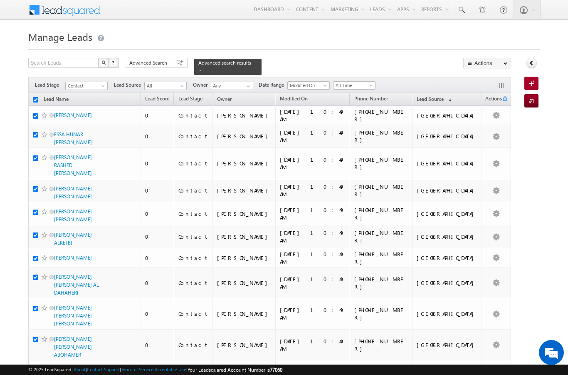
checkbox input "true"
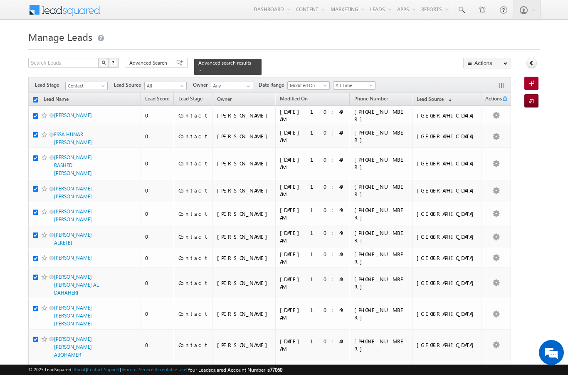
checkbox input "true"
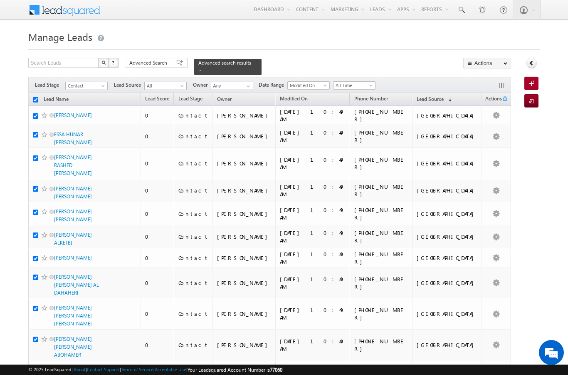
checkbox input "true"
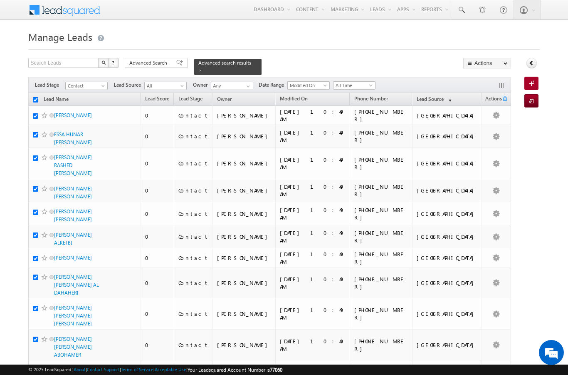
checkbox input "true"
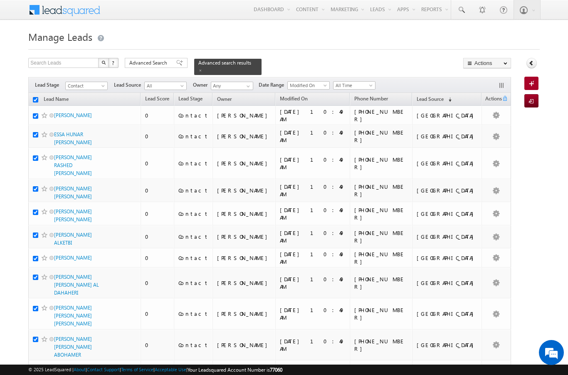
checkbox input "true"
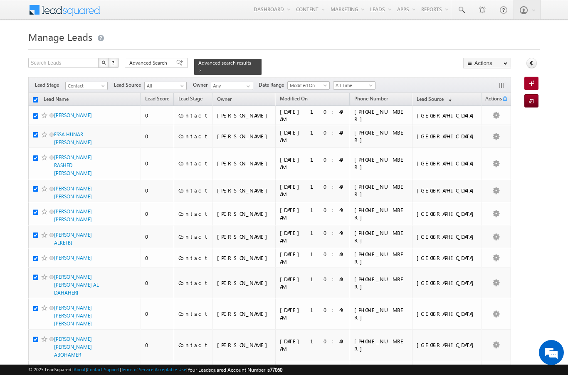
checkbox input "true"
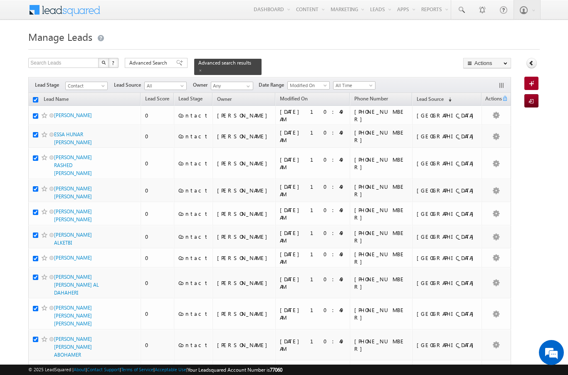
checkbox input "true"
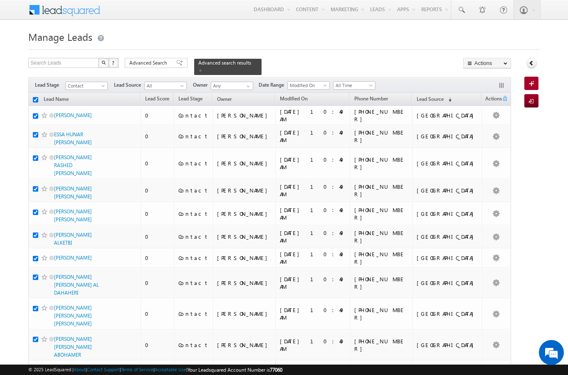
checkbox input "true"
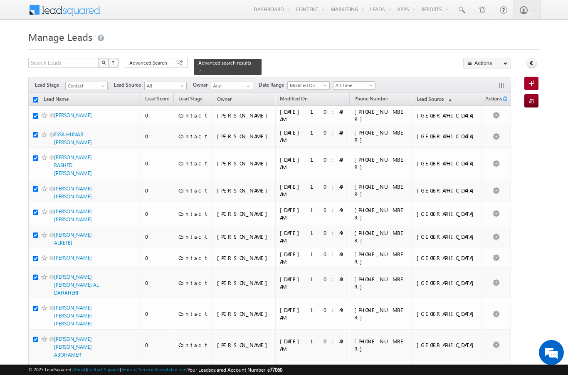
checkbox input "true"
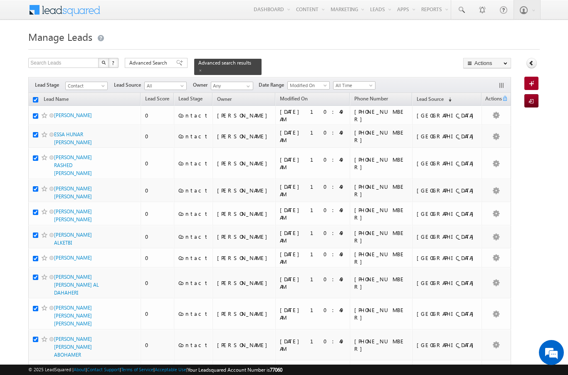
checkbox input "true"
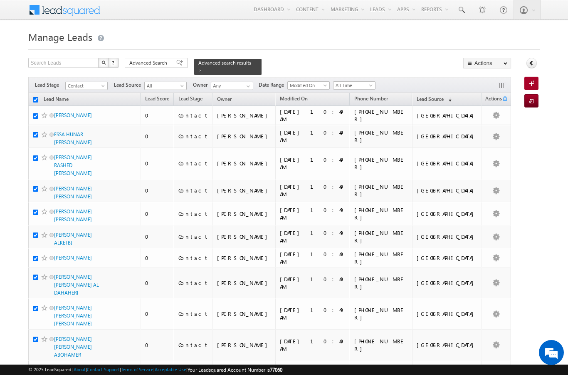
checkbox input "true"
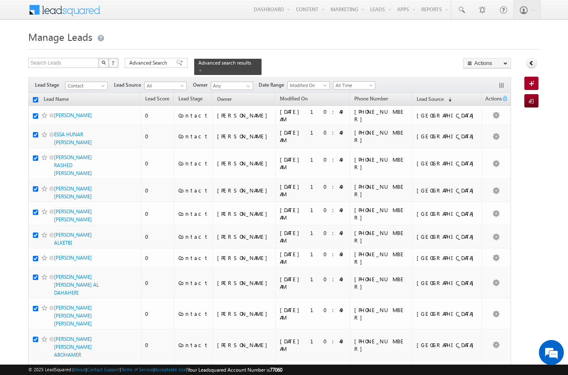
checkbox input "true"
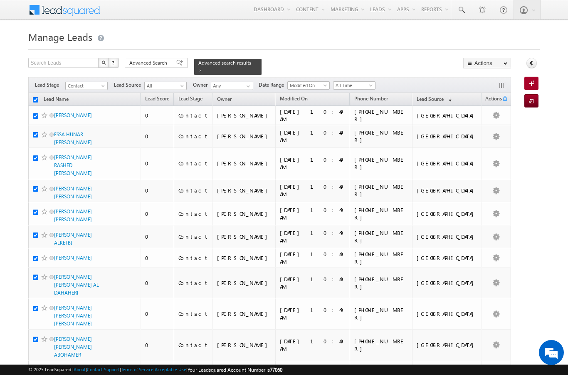
checkbox input "true"
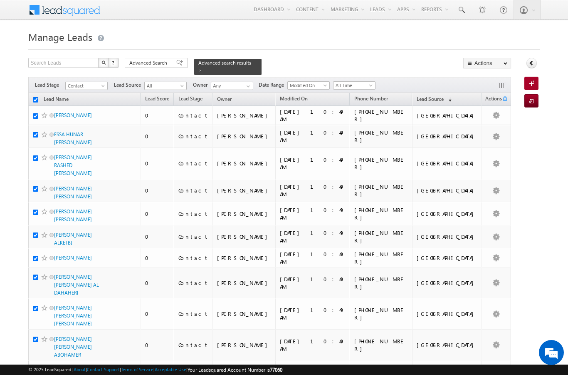
checkbox input "true"
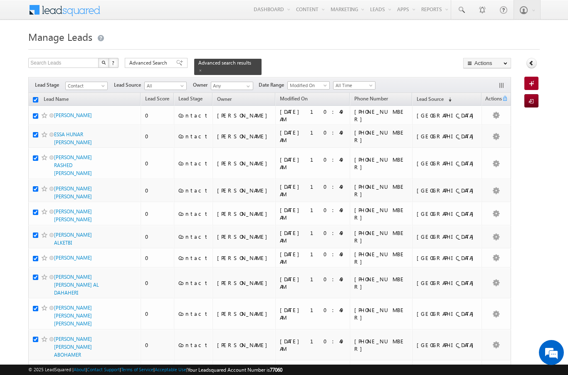
checkbox input "true"
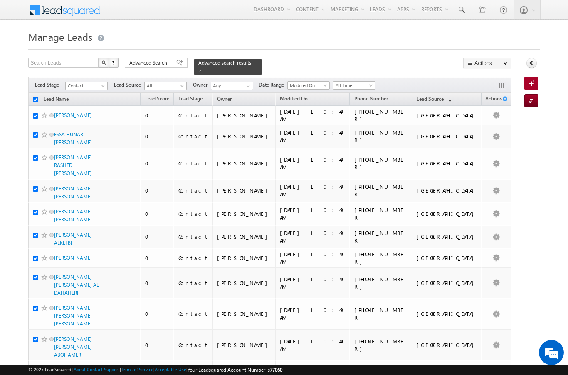
checkbox input "true"
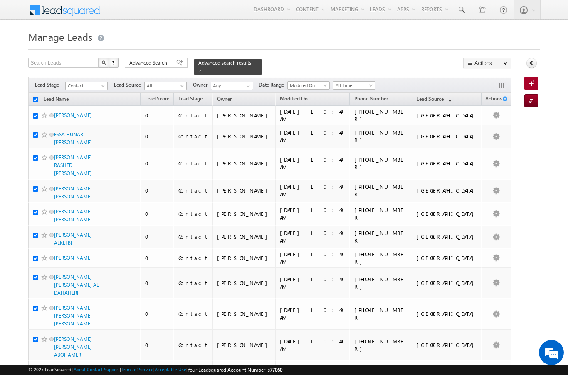
checkbox input "true"
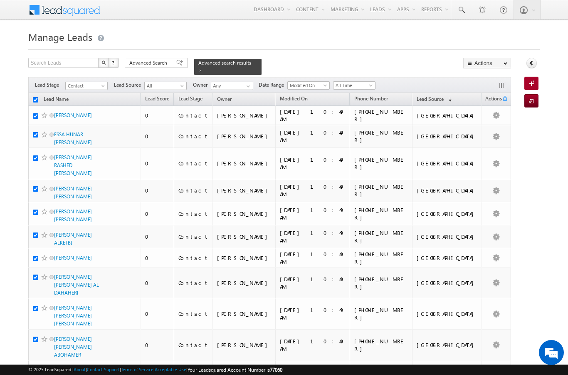
checkbox input "true"
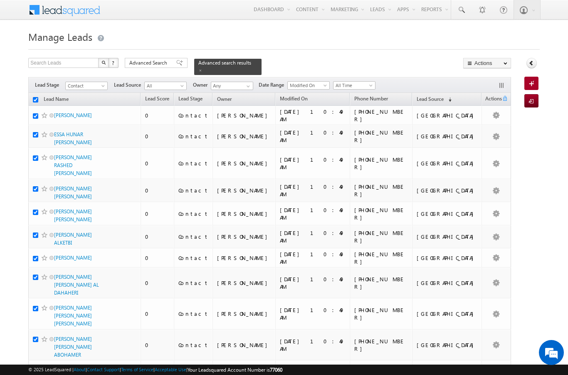
checkbox input "true"
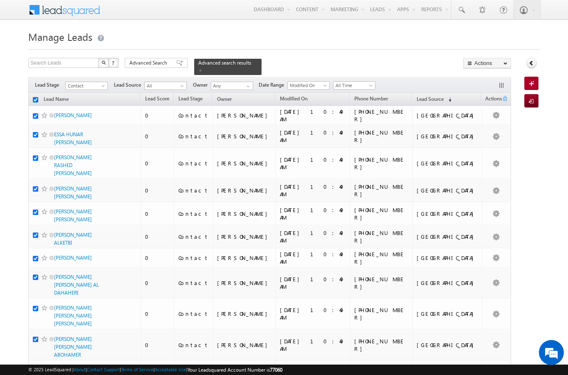
checkbox input "true"
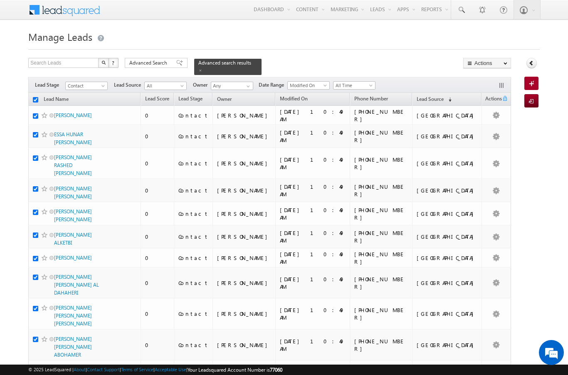
checkbox input "true"
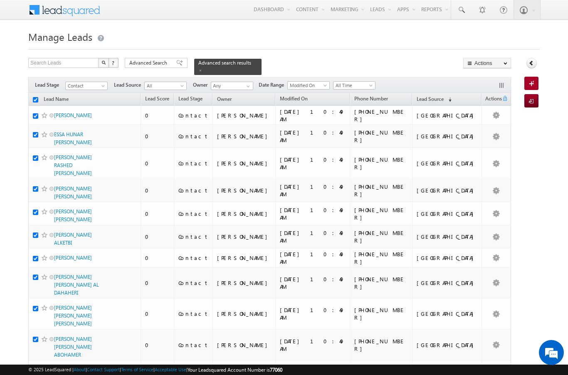
checkbox input "true"
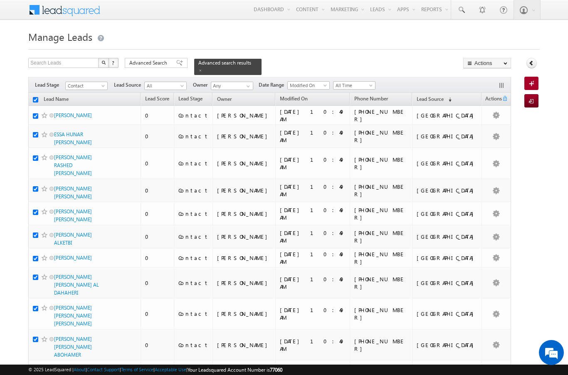
checkbox input "true"
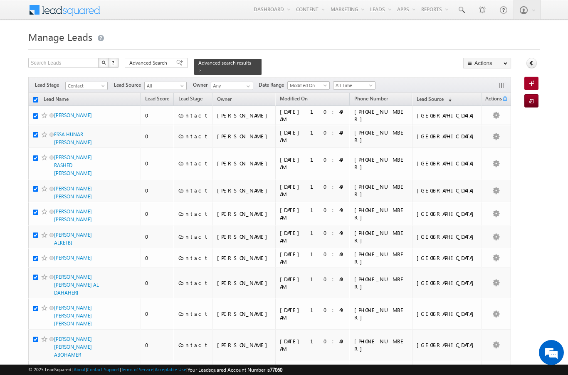
checkbox input "true"
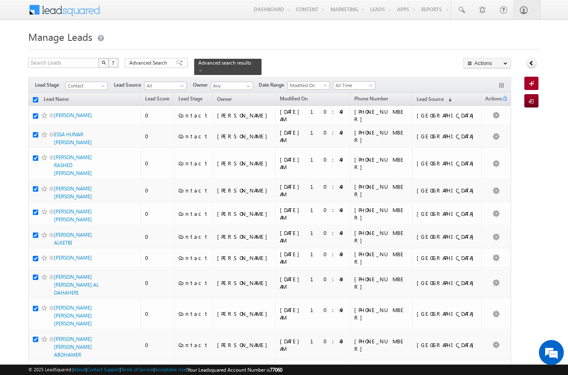
checkbox input "true"
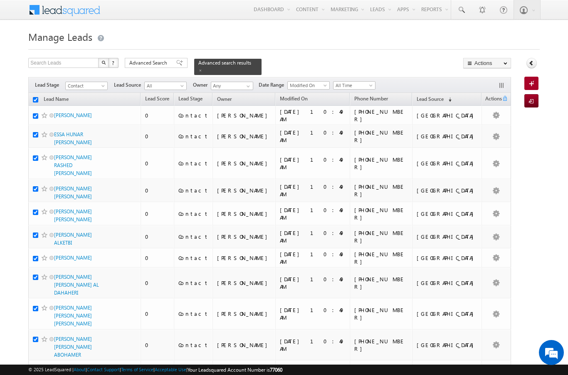
checkbox input "true"
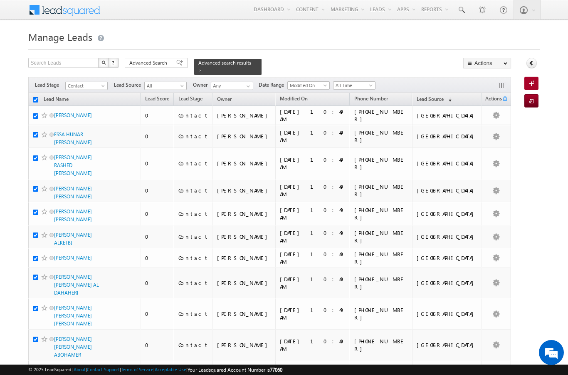
checkbox input "true"
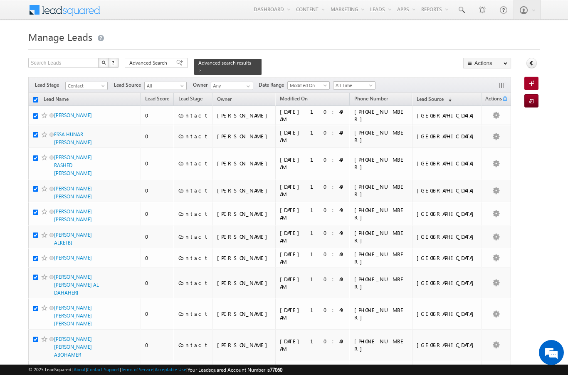
checkbox input "true"
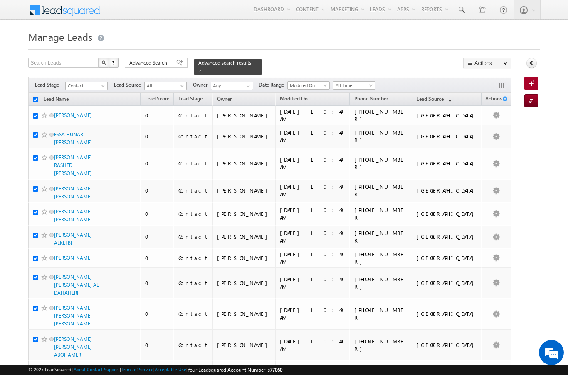
checkbox input "true"
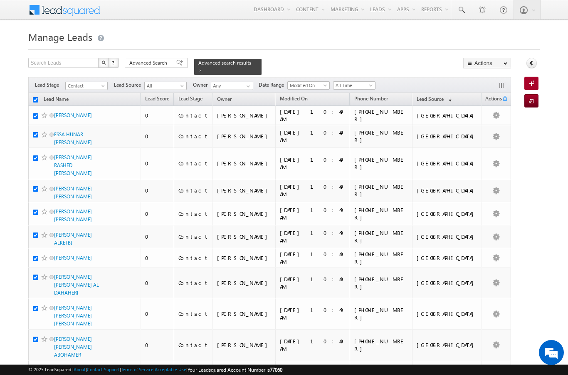
checkbox input "true"
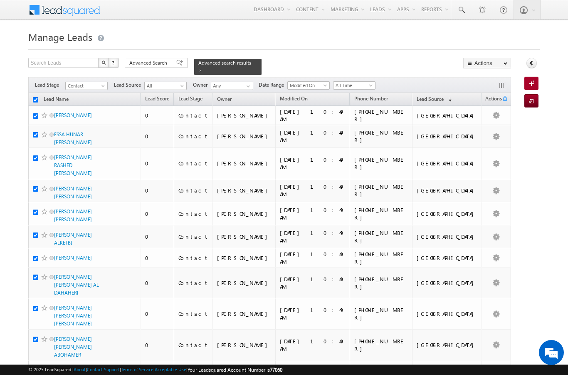
checkbox input "true"
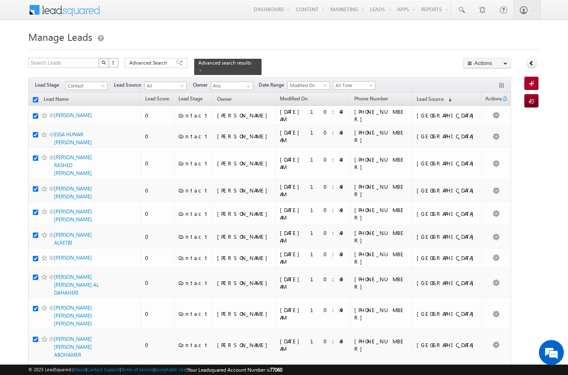
checkbox input "true"
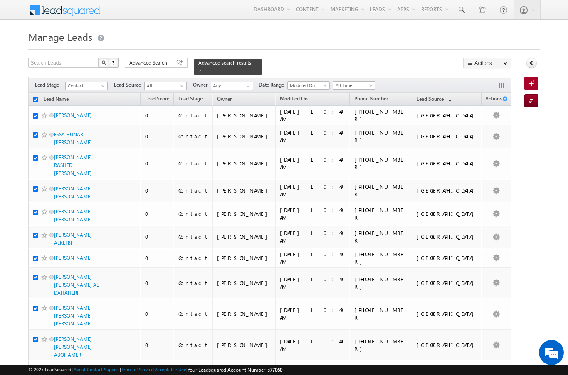
checkbox input "true"
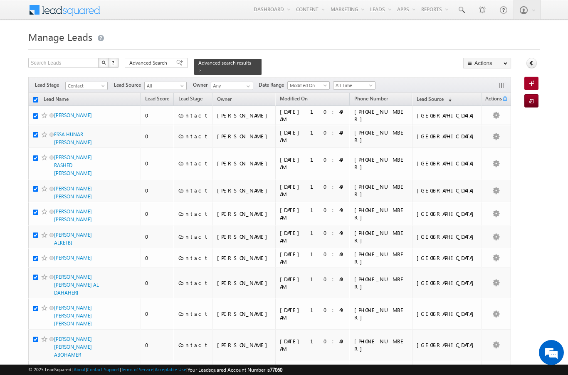
checkbox input "true"
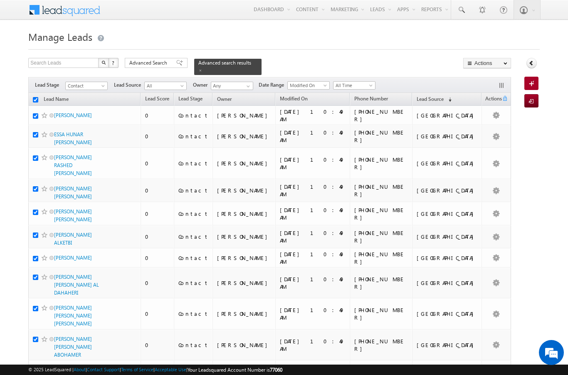
checkbox input "true"
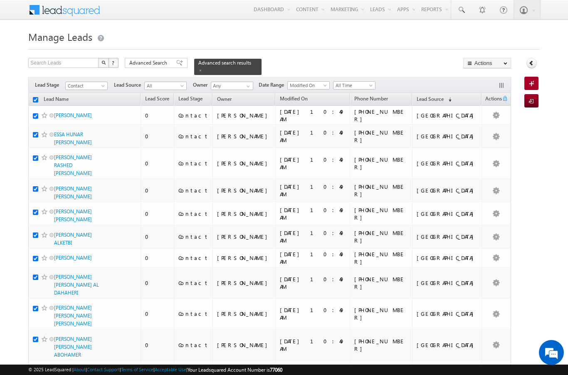
checkbox input "true"
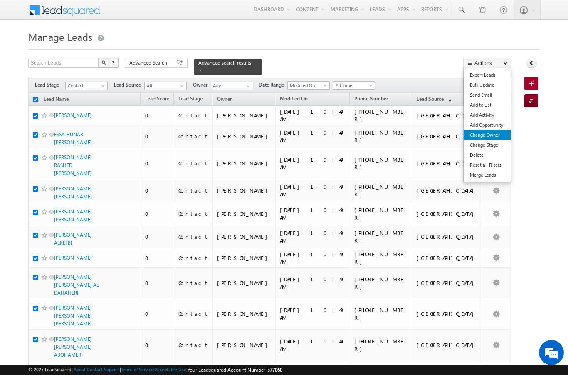
click at [495, 134] on link "Change Owner" at bounding box center [487, 135] width 47 height 10
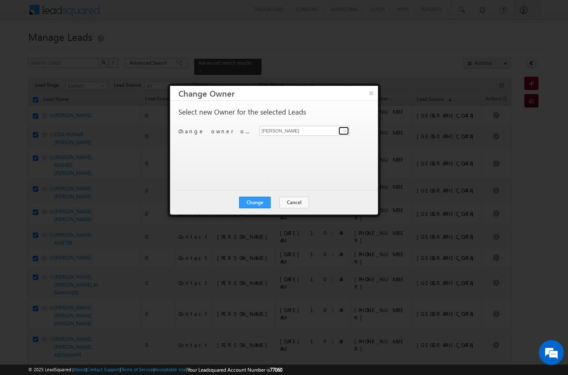
click at [341, 132] on link at bounding box center [344, 131] width 10 height 8
click at [308, 147] on span "[PERSON_NAME][EMAIL_ADDRESS][DOMAIN_NAME]" at bounding box center [300, 147] width 75 height 6
click at [261, 204] on button "Change" at bounding box center [255, 202] width 32 height 12
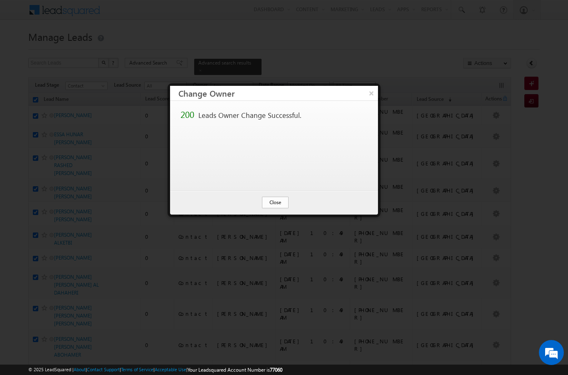
click at [275, 203] on button "Close" at bounding box center [275, 202] width 27 height 12
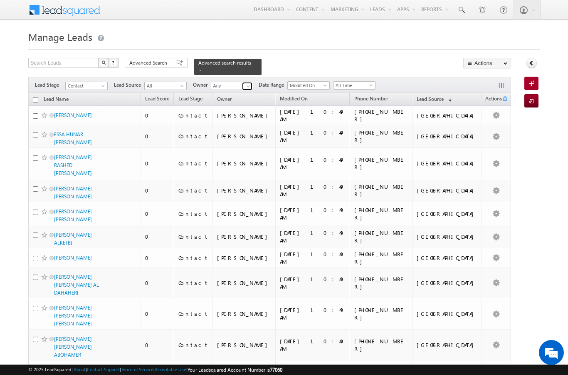
click at [246, 83] on span at bounding box center [248, 86] width 7 height 7
click at [258, 98] on span "[PERSON_NAME][EMAIL_ADDRESS][PERSON_NAME][DOMAIN_NAME]" at bounding box center [251, 101] width 75 height 6
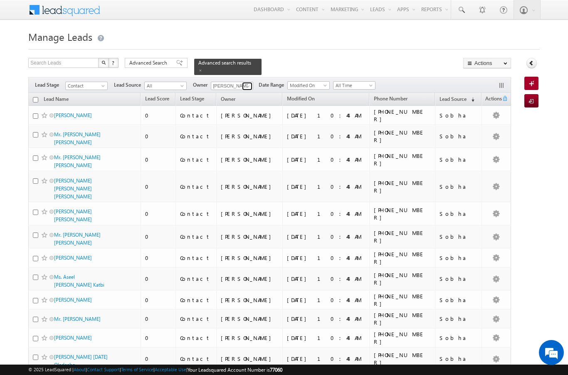
click at [248, 83] on span at bounding box center [248, 86] width 7 height 7
click at [253, 98] on span "[PERSON_NAME][EMAIL_ADDRESS][DOMAIN_NAME]" at bounding box center [251, 101] width 75 height 6
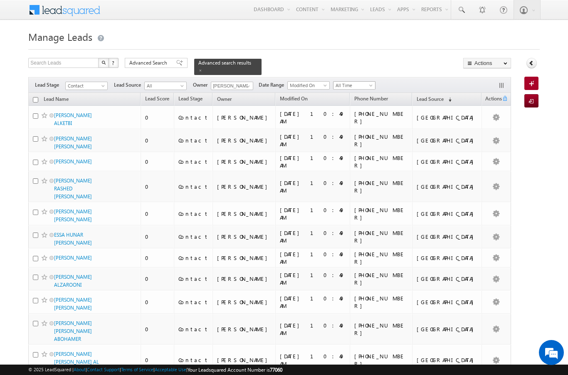
click at [366, 82] on span "All Time" at bounding box center [354, 85] width 40 height 7
click at [348, 116] on link "Today" at bounding box center [356, 115] width 42 height 7
click at [251, 83] on span at bounding box center [248, 86] width 7 height 7
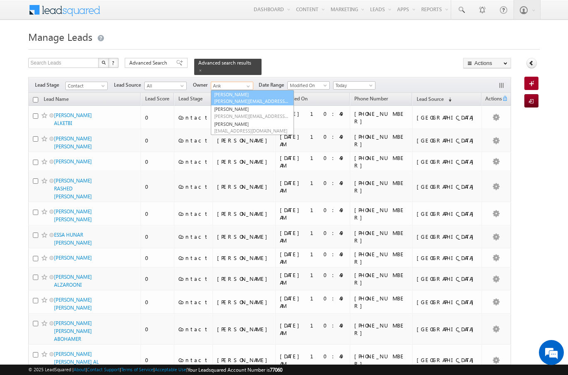
click at [251, 90] on link "[PERSON_NAME] [PERSON_NAME][EMAIL_ADDRESS][DOMAIN_NAME]" at bounding box center [252, 98] width 83 height 16
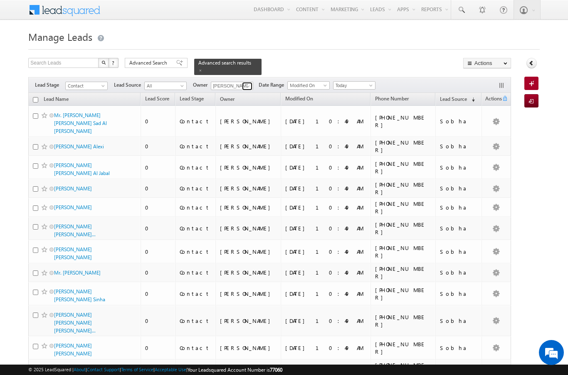
click at [246, 83] on span at bounding box center [248, 86] width 7 height 7
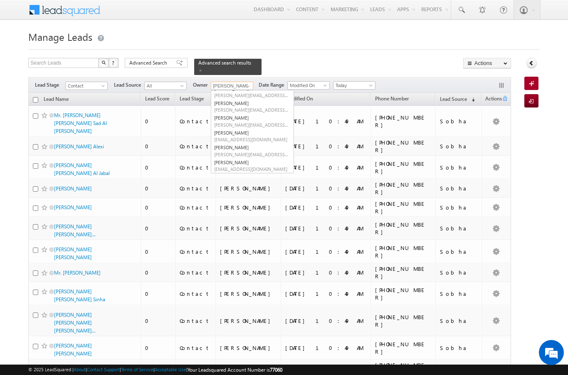
scroll to position [65, 0]
click at [234, 145] on link "[PERSON_NAME] [PERSON_NAME][EMAIL_ADDRESS][PERSON_NAME][DOMAIN_NAME]" at bounding box center [252, 153] width 83 height 16
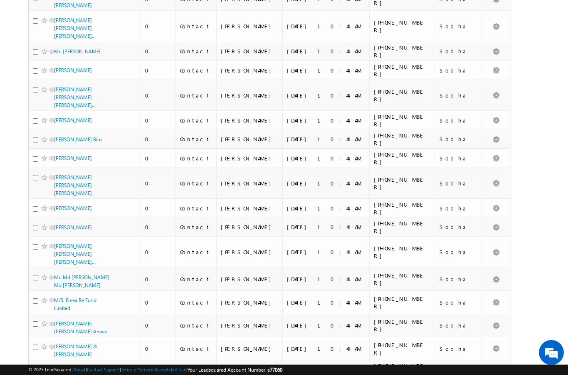
scroll to position [0, 0]
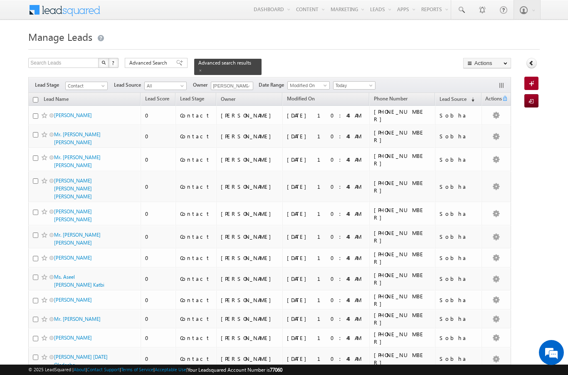
click at [34, 97] on input "checkbox" at bounding box center [35, 99] width 5 height 5
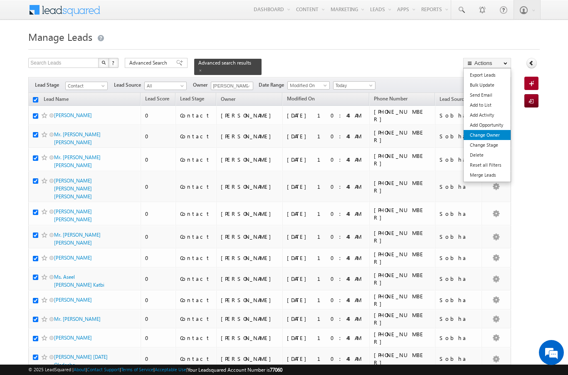
click at [498, 133] on link "Change Owner" at bounding box center [487, 135] width 47 height 10
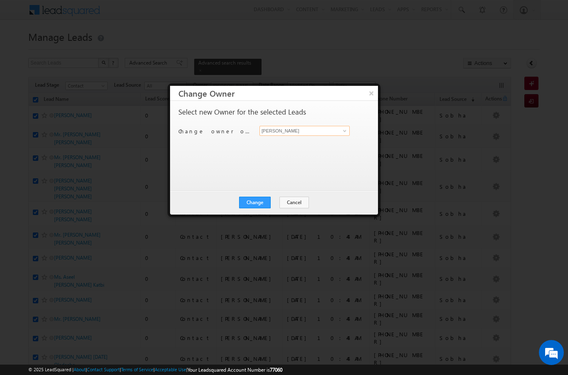
click at [350, 135] on input "[PERSON_NAME]" at bounding box center [305, 131] width 90 height 10
click at [323, 144] on span "[PERSON_NAME][EMAIL_ADDRESS][DOMAIN_NAME]" at bounding box center [300, 147] width 75 height 6
click at [263, 204] on button "Change" at bounding box center [255, 202] width 32 height 12
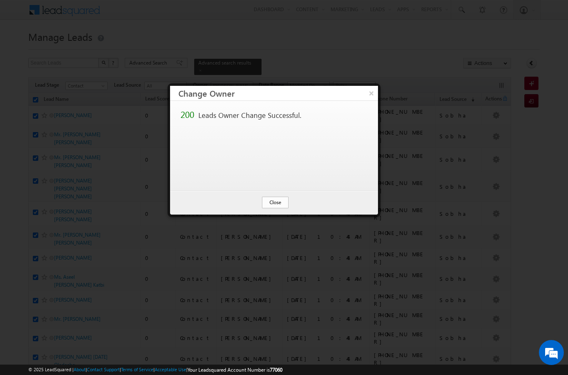
click at [279, 206] on button "Close" at bounding box center [275, 202] width 27 height 12
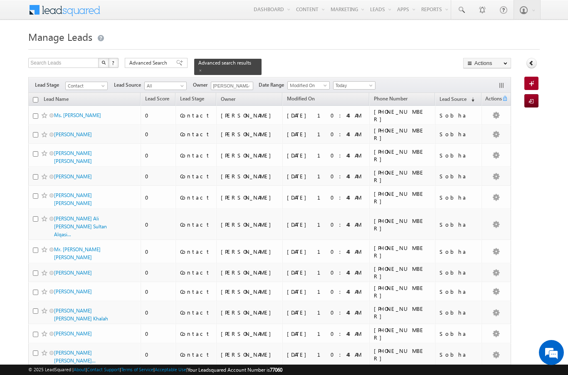
click at [33, 97] on input "checkbox" at bounding box center [35, 99] width 5 height 5
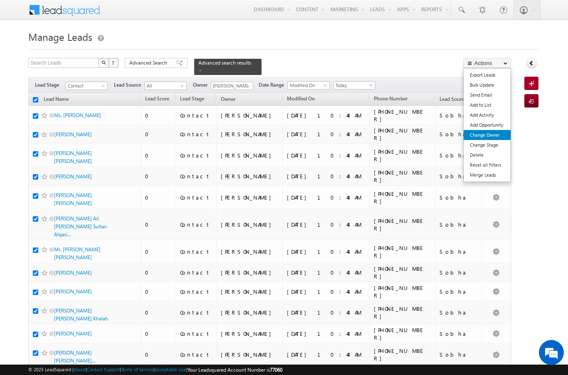
click at [494, 136] on link "Change Owner" at bounding box center [487, 135] width 47 height 10
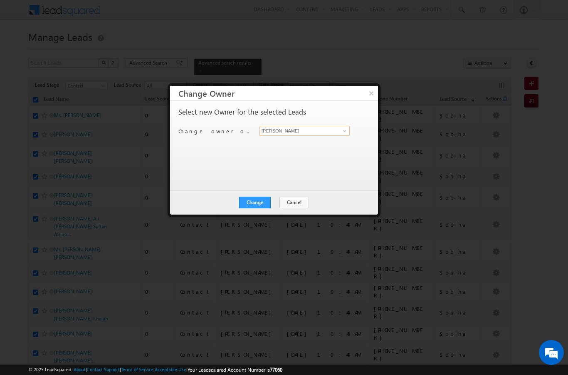
click at [328, 133] on input "[PERSON_NAME]" at bounding box center [305, 131] width 90 height 10
click at [314, 141] on link "[PERSON_NAME] [PERSON_NAME][EMAIL_ADDRESS][DOMAIN_NAME]" at bounding box center [305, 144] width 90 height 16
click at [263, 201] on button "Change" at bounding box center [255, 202] width 32 height 12
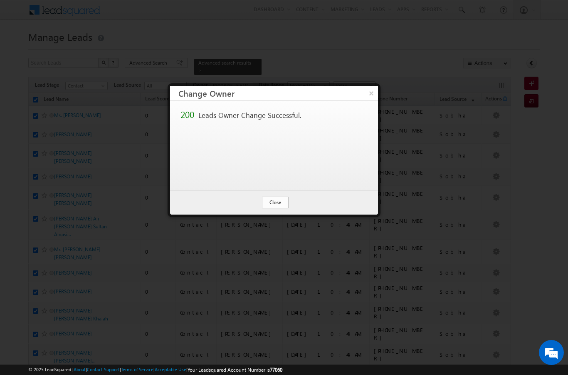
click at [283, 201] on button "Close" at bounding box center [275, 202] width 27 height 12
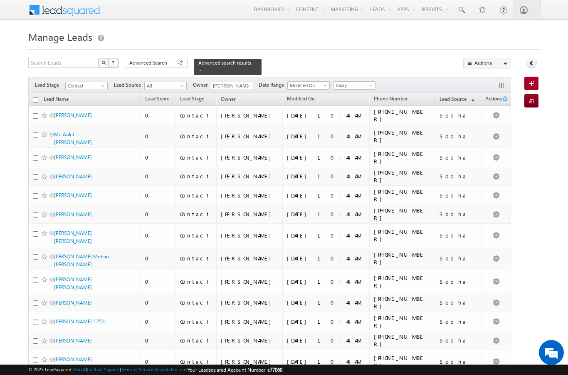
click at [31, 94] on th "Lead Name" at bounding box center [84, 99] width 112 height 13
click at [32, 98] on th "Lead Name" at bounding box center [84, 99] width 112 height 13
click at [33, 97] on input "checkbox" at bounding box center [35, 99] width 5 height 5
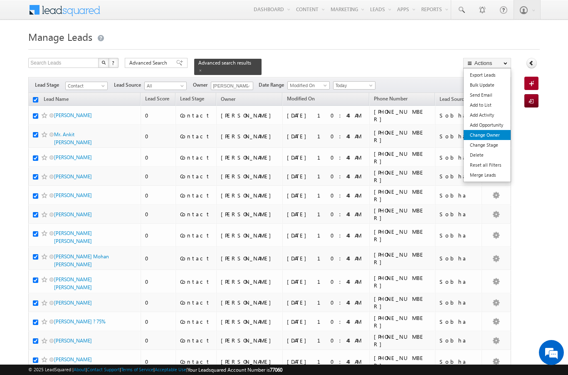
click at [487, 135] on link "Change Owner" at bounding box center [487, 135] width 47 height 10
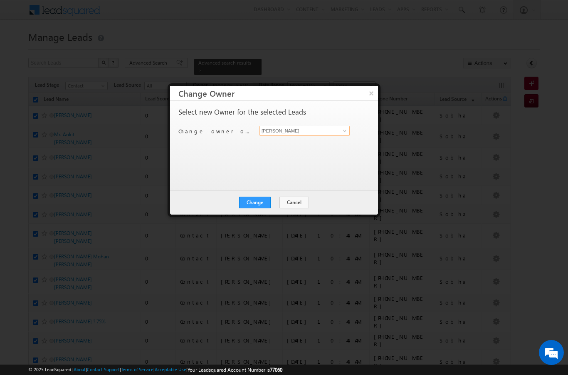
click at [334, 129] on input "[PERSON_NAME]" at bounding box center [305, 131] width 90 height 10
click at [330, 142] on link "[PERSON_NAME] [PERSON_NAME][EMAIL_ADDRESS][DOMAIN_NAME]" at bounding box center [305, 144] width 90 height 16
click at [261, 206] on button "Change" at bounding box center [255, 202] width 32 height 12
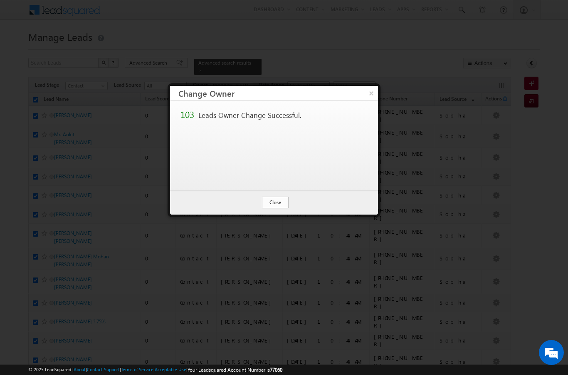
click at [285, 204] on button "Close" at bounding box center [275, 202] width 27 height 12
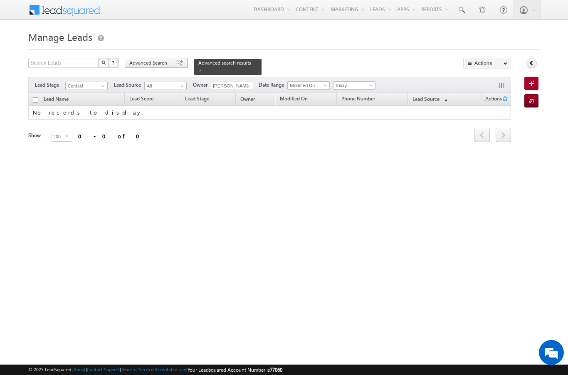
click at [152, 64] on span "Advanced Search" at bounding box center [149, 62] width 40 height 7
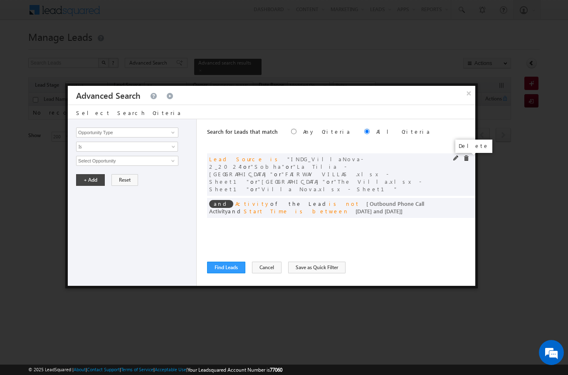
click at [466, 157] on span at bounding box center [467, 158] width 6 height 6
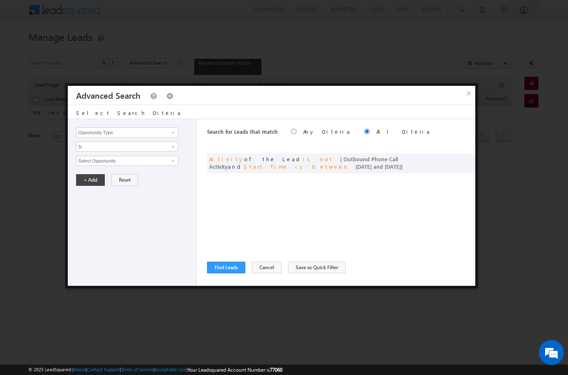
click at [228, 281] on div "Search for Leads that match Any Criteria All Criteria Note that the current tri…" at bounding box center [341, 202] width 268 height 166
click at [239, 263] on button "Find Leads" at bounding box center [226, 267] width 38 height 12
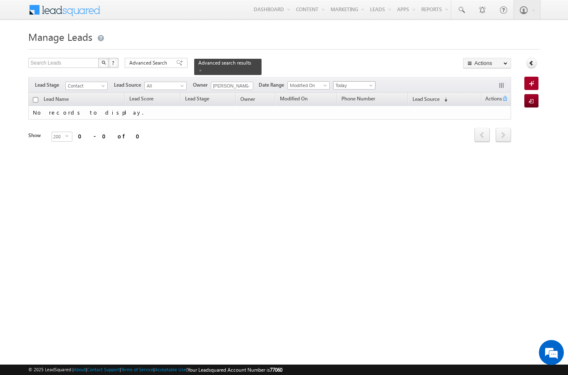
click at [372, 84] on span at bounding box center [372, 87] width 7 height 7
click at [352, 86] on link "All Time" at bounding box center [356, 89] width 42 height 7
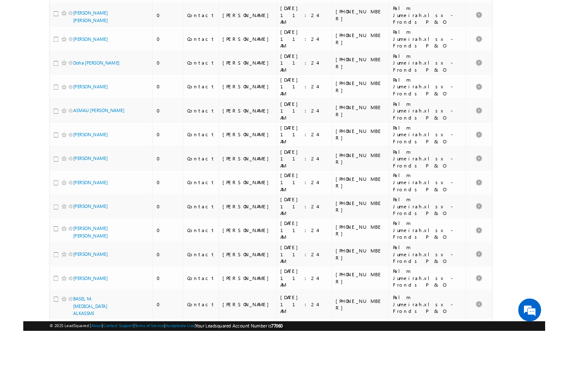
scroll to position [3892, 0]
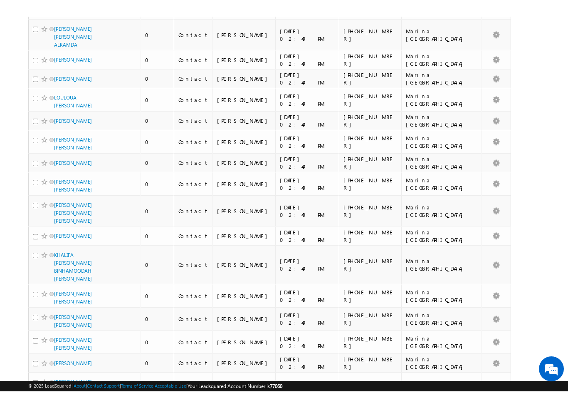
scroll to position [4102, 0]
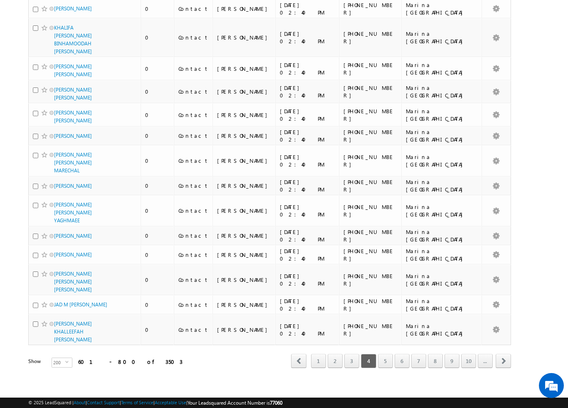
click at [417, 355] on link "7" at bounding box center [419, 361] width 15 height 14
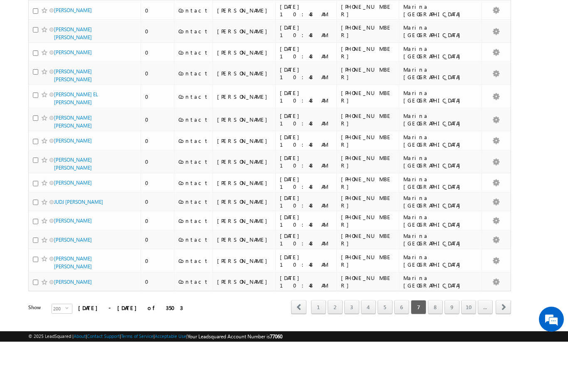
scroll to position [4184, 0]
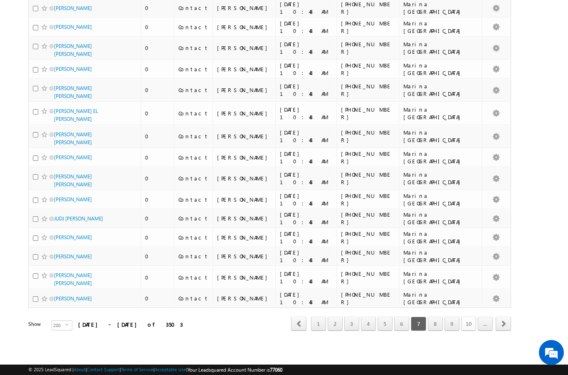
click at [471, 323] on link "10" at bounding box center [469, 323] width 15 height 14
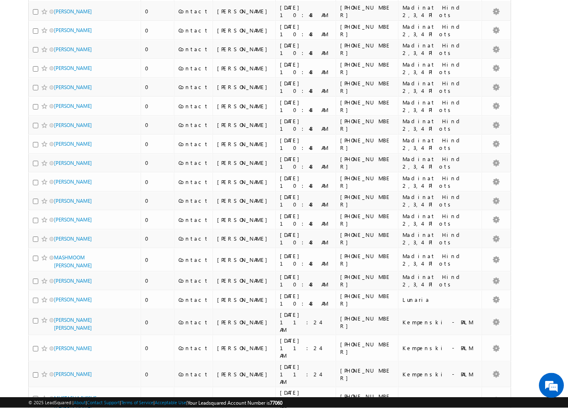
scroll to position [4004, 0]
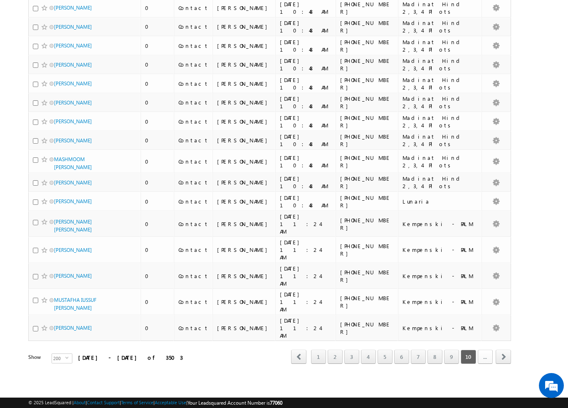
click at [485, 354] on link "..." at bounding box center [485, 357] width 15 height 14
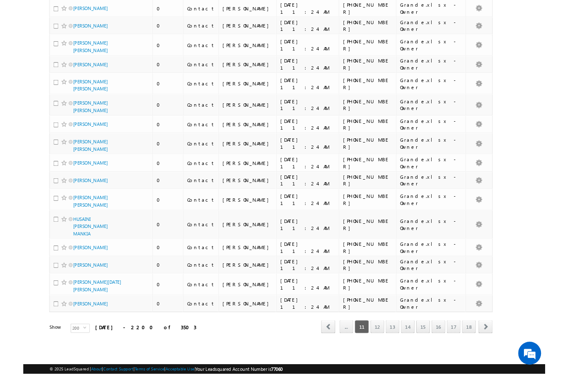
scroll to position [4094, 0]
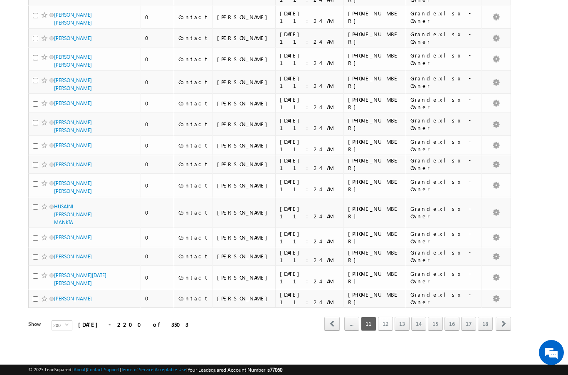
click at [387, 323] on link "12" at bounding box center [385, 323] width 15 height 14
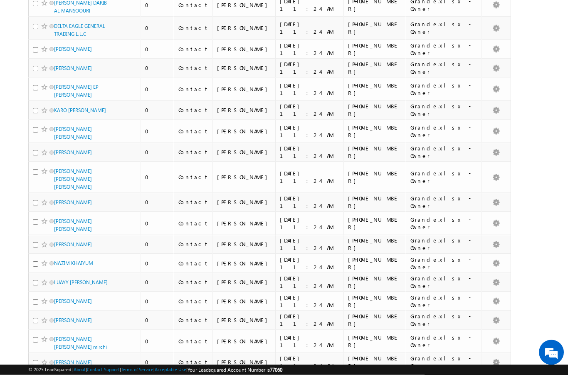
scroll to position [0, 0]
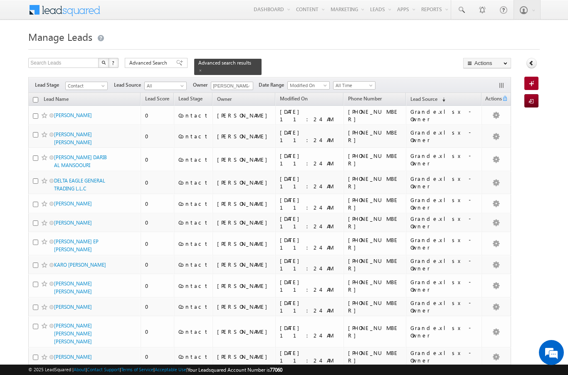
click at [34, 97] on input "checkbox" at bounding box center [35, 99] width 5 height 5
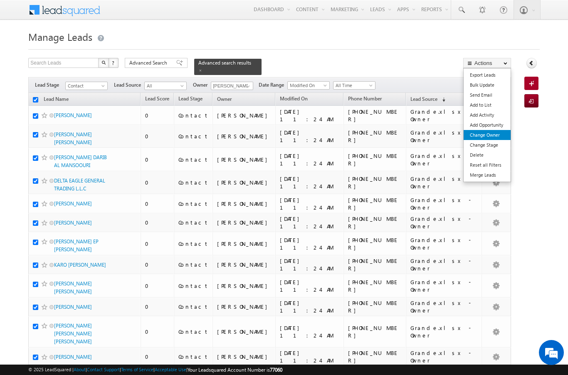
click at [496, 136] on link "Change Owner" at bounding box center [487, 135] width 47 height 10
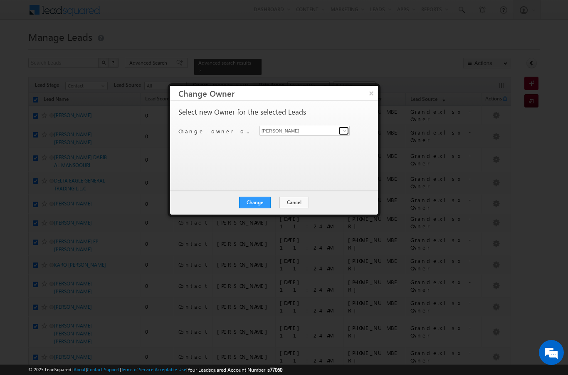
click at [349, 127] on link at bounding box center [344, 131] width 10 height 8
click at [275, 150] on link "[PERSON_NAME] [PERSON_NAME][EMAIL_ADDRESS][DOMAIN_NAME]" at bounding box center [305, 144] width 90 height 16
click at [246, 198] on button "Change" at bounding box center [255, 202] width 32 height 12
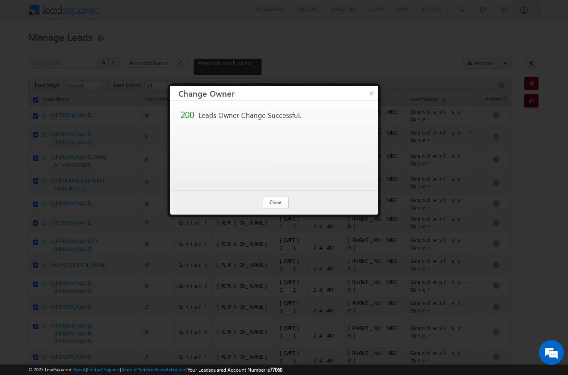
click at [286, 203] on button "Close" at bounding box center [275, 202] width 27 height 12
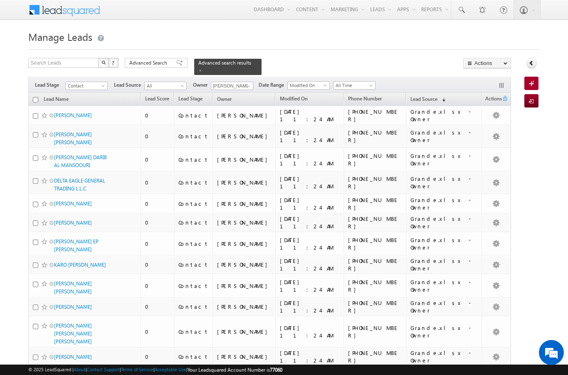
click at [35, 97] on input "checkbox" at bounding box center [35, 99] width 5 height 5
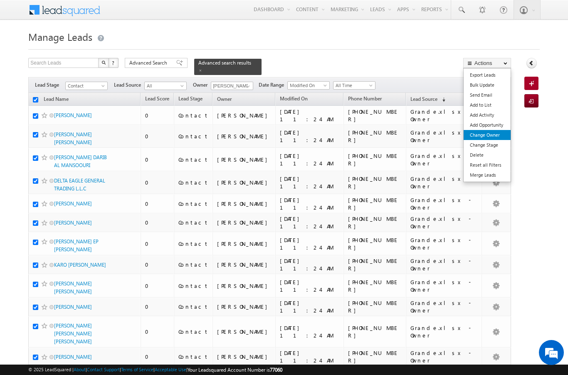
click at [500, 137] on link "Change Owner" at bounding box center [487, 135] width 47 height 10
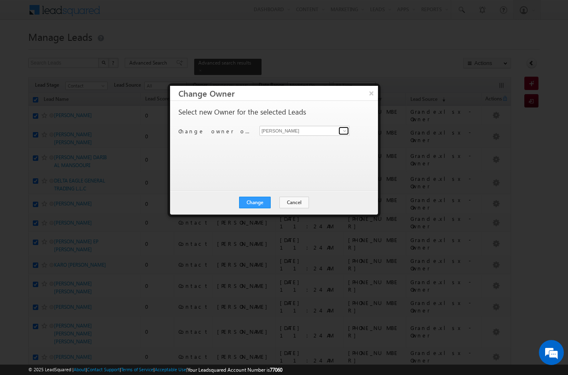
click at [348, 131] on span at bounding box center [345, 130] width 7 height 7
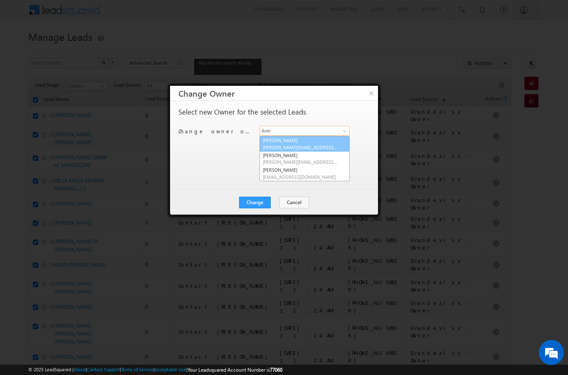
click at [302, 146] on span "[PERSON_NAME][EMAIL_ADDRESS][DOMAIN_NAME]" at bounding box center [300, 147] width 75 height 6
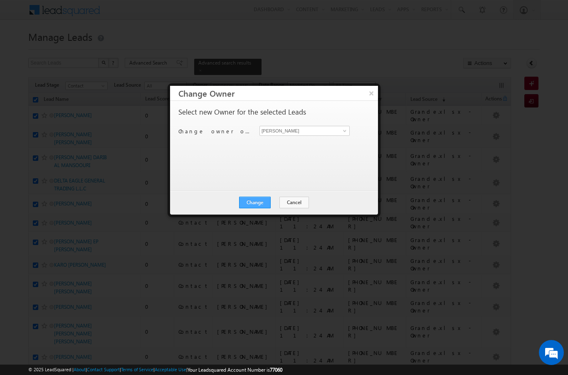
click at [262, 204] on button "Change" at bounding box center [255, 202] width 32 height 12
click at [281, 205] on button "Close" at bounding box center [275, 202] width 27 height 12
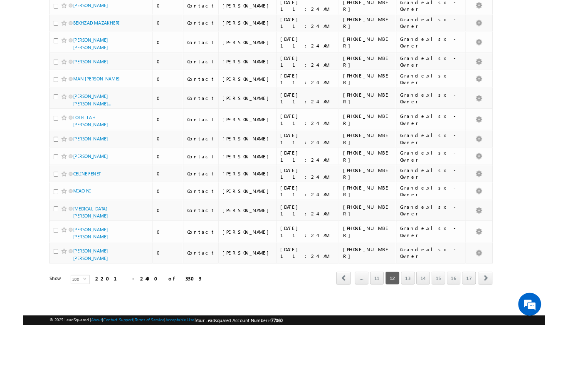
scroll to position [4255, 0]
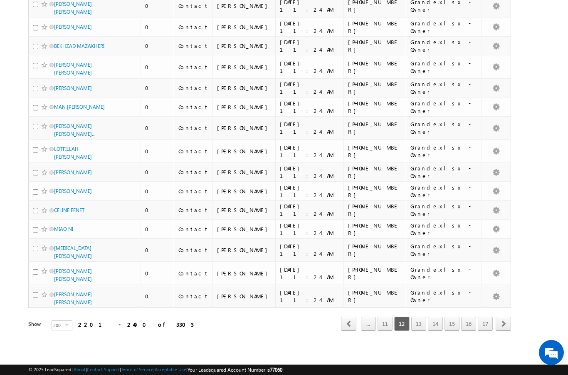
click at [490, 323] on link "17" at bounding box center [485, 323] width 15 height 14
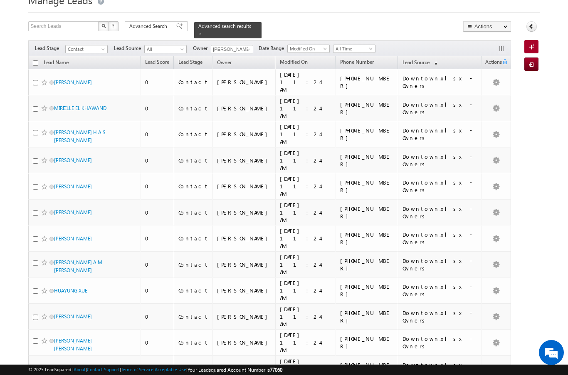
scroll to position [0, 0]
